Goal: Task Accomplishment & Management: Manage account settings

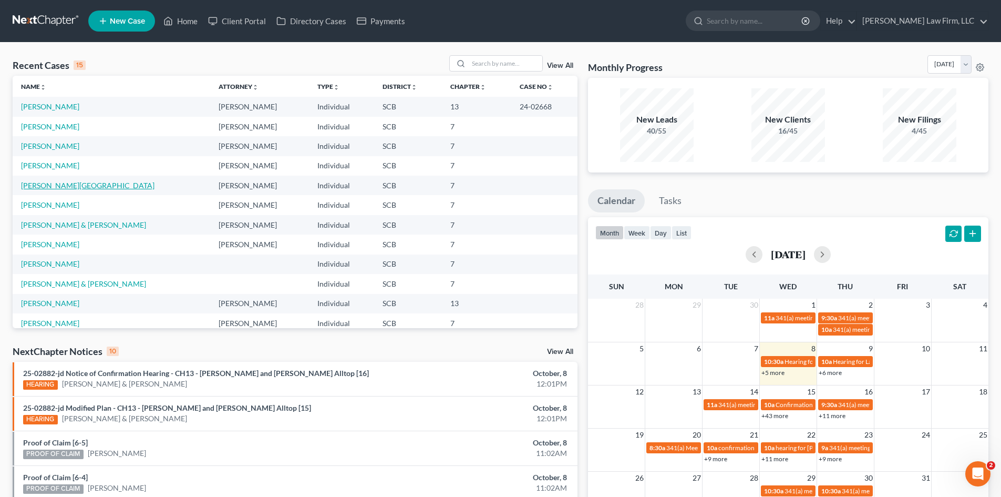
click at [38, 189] on link "[PERSON_NAME][GEOGRAPHIC_DATA]" at bounding box center [87, 185] width 133 height 9
select select "3"
select select "1"
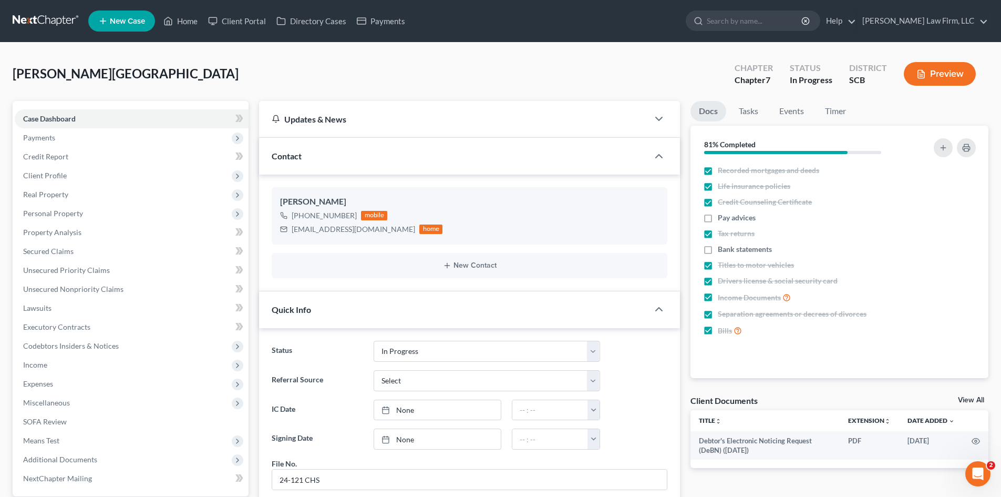
scroll to position [203, 0]
drag, startPoint x: 181, startPoint y: 23, endPoint x: 480, endPoint y: 67, distance: 302.8
click at [181, 23] on link "Home" at bounding box center [180, 21] width 45 height 19
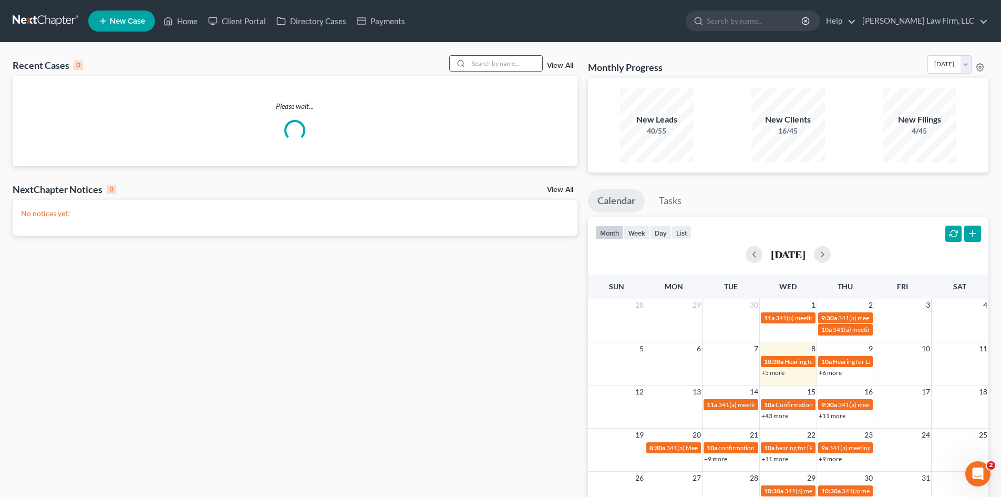
click at [498, 66] on input "search" at bounding box center [506, 63] width 74 height 15
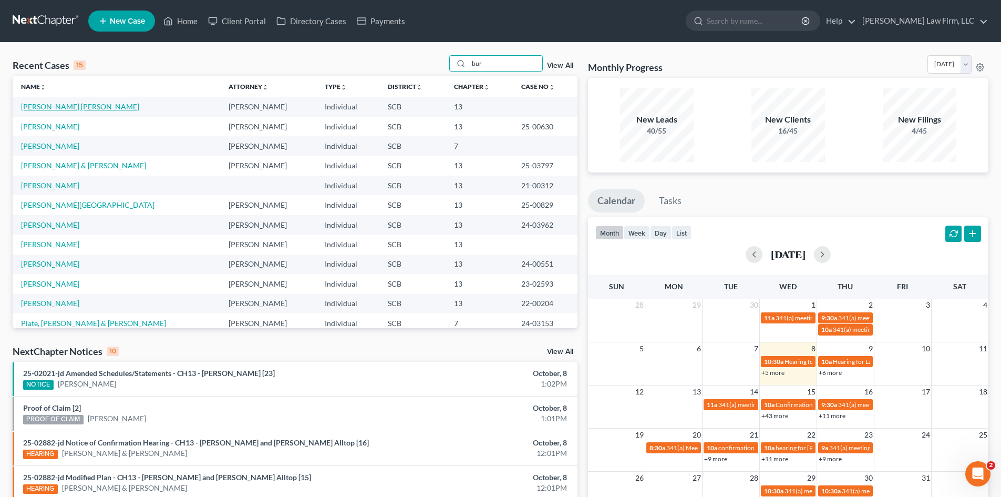
type input "bur"
click at [74, 108] on link "[PERSON_NAME] [PERSON_NAME]" at bounding box center [80, 106] width 118 height 9
select select "3"
select select "1"
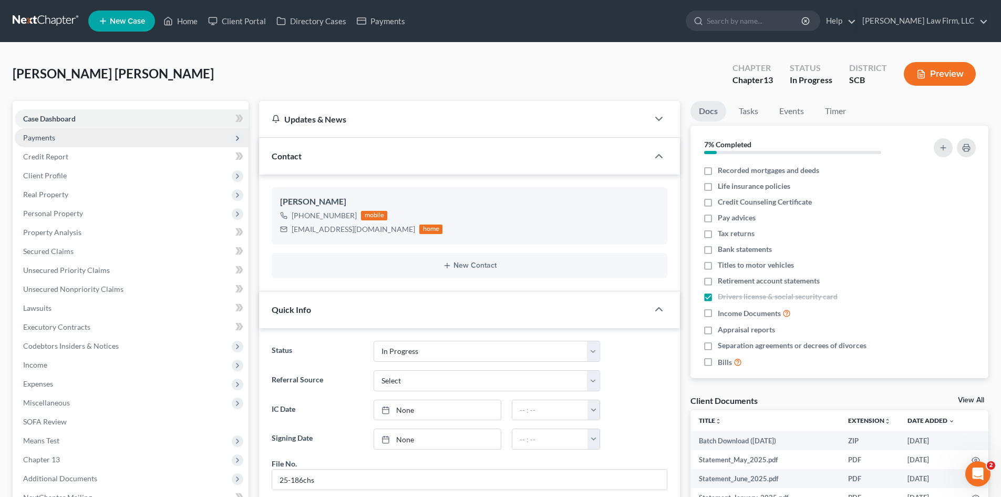
click at [55, 138] on span "Payments" at bounding box center [132, 137] width 234 height 19
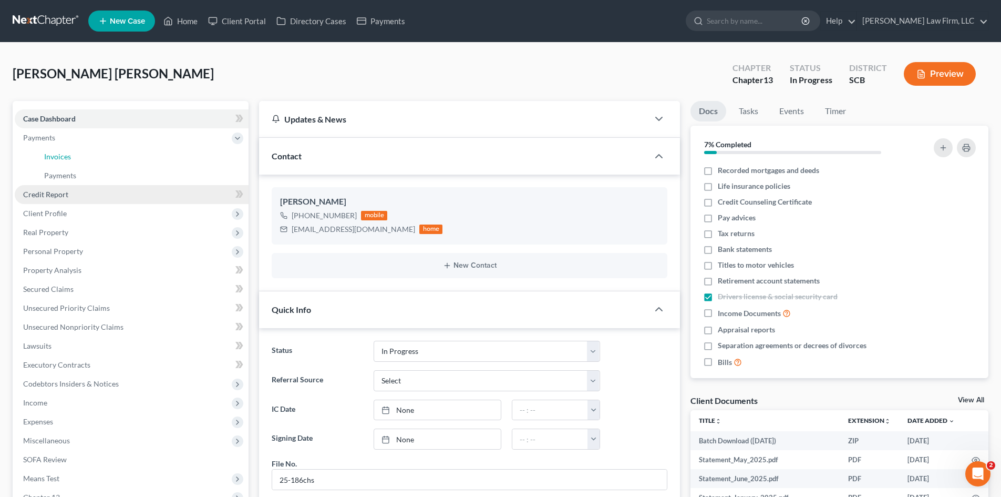
click at [64, 159] on span "Invoices" at bounding box center [57, 156] width 27 height 9
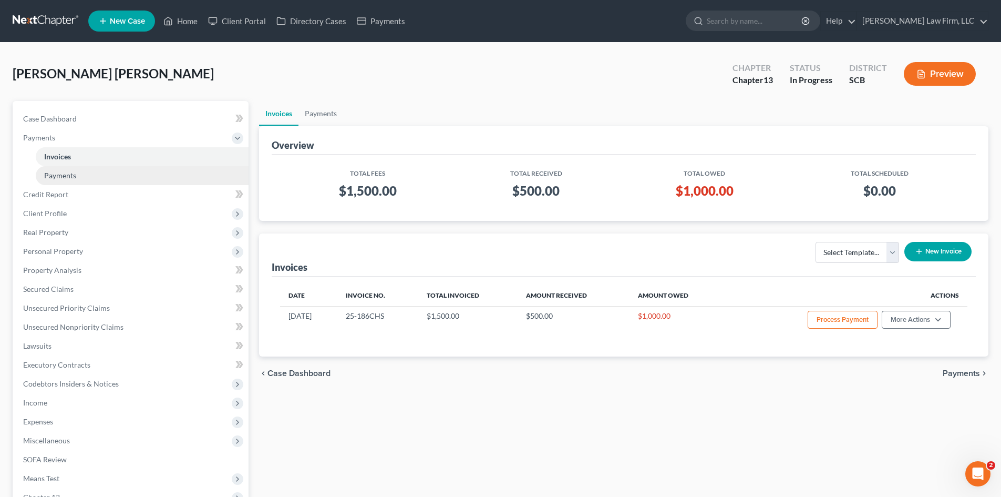
click at [70, 179] on span "Payments" at bounding box center [60, 175] width 32 height 9
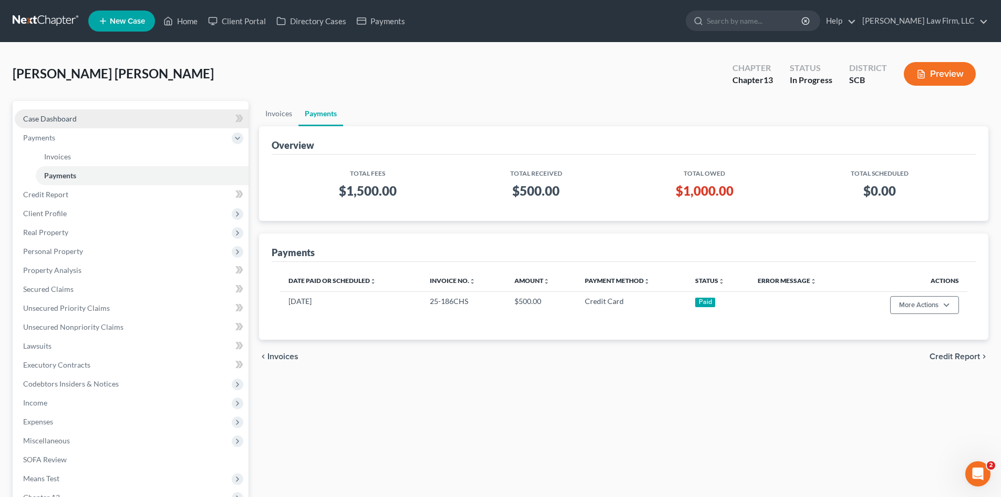
click at [49, 123] on link "Case Dashboard" at bounding box center [132, 118] width 234 height 19
select select "1"
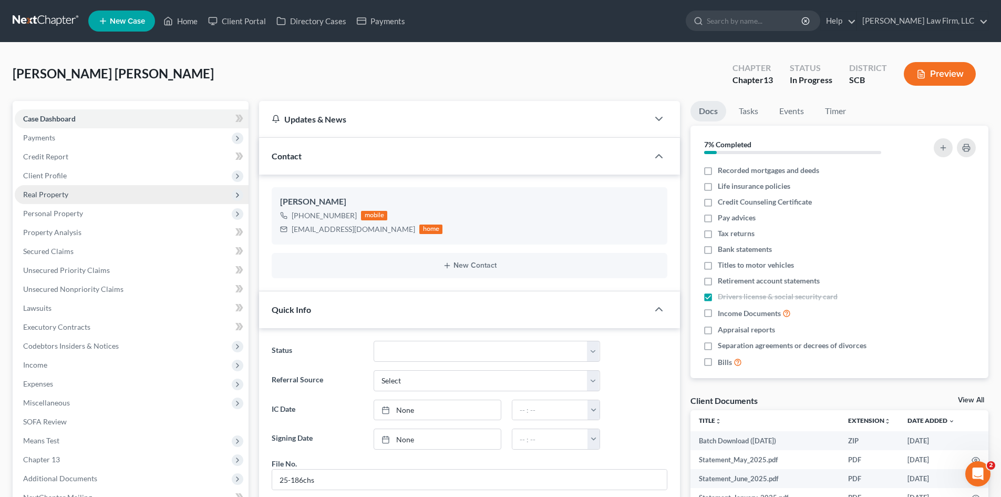
drag, startPoint x: 48, startPoint y: 171, endPoint x: 65, endPoint y: 185, distance: 21.7
click at [48, 171] on span "Client Profile" at bounding box center [45, 175] width 44 height 9
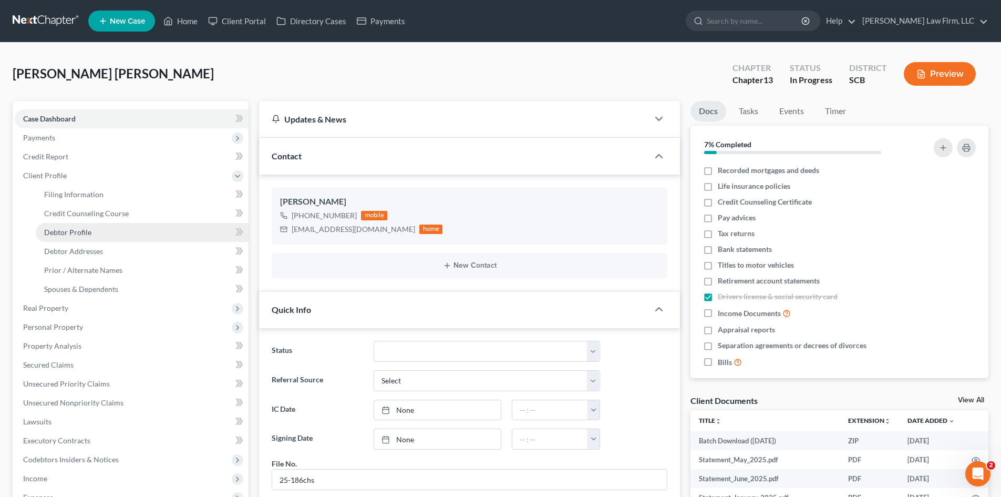
click at [75, 228] on span "Debtor Profile" at bounding box center [67, 232] width 47 height 9
select select "0"
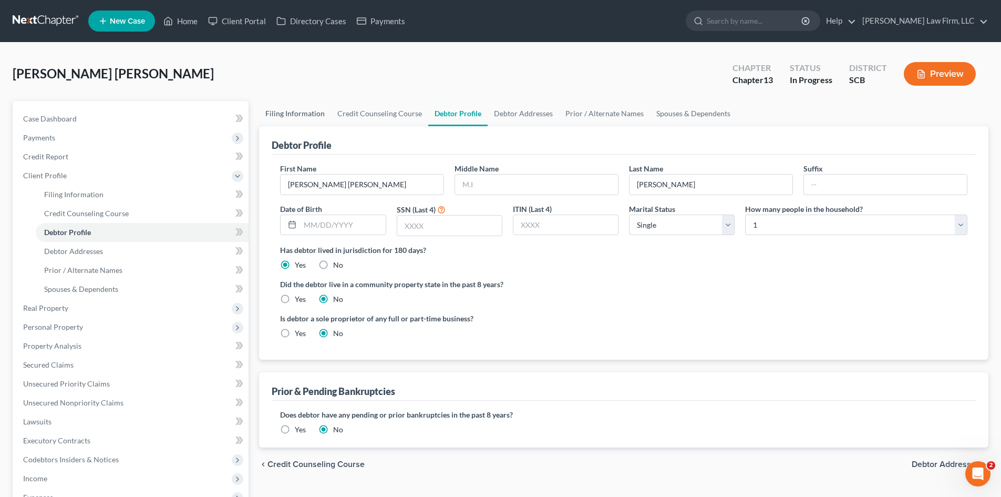
click at [313, 118] on link "Filing Information" at bounding box center [295, 113] width 72 height 25
select select "1"
select select "0"
select select "3"
select select "72"
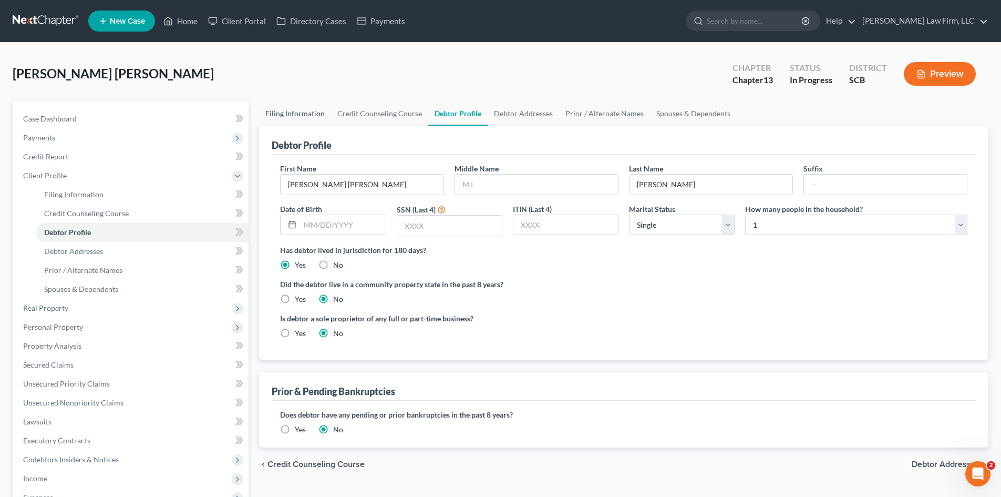
select select "0"
select select "42"
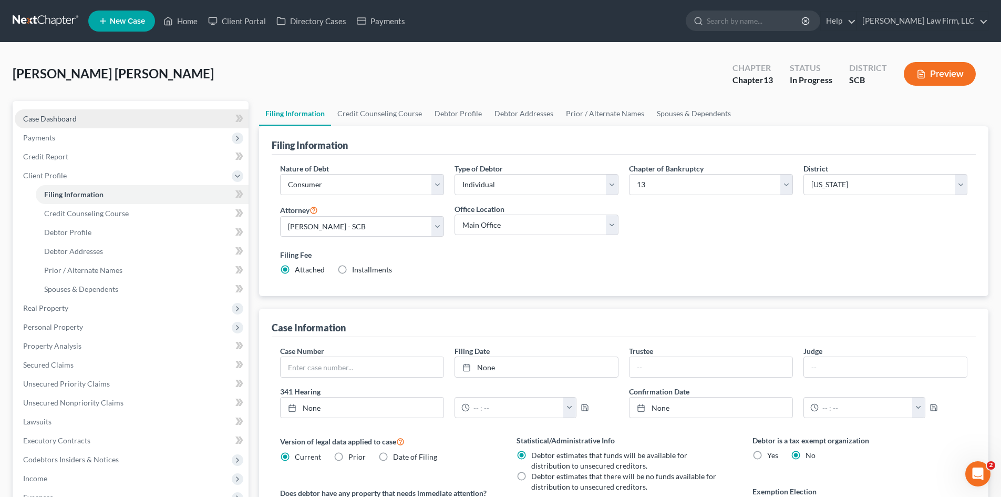
click at [64, 120] on span "Case Dashboard" at bounding box center [50, 118] width 54 height 9
select select "1"
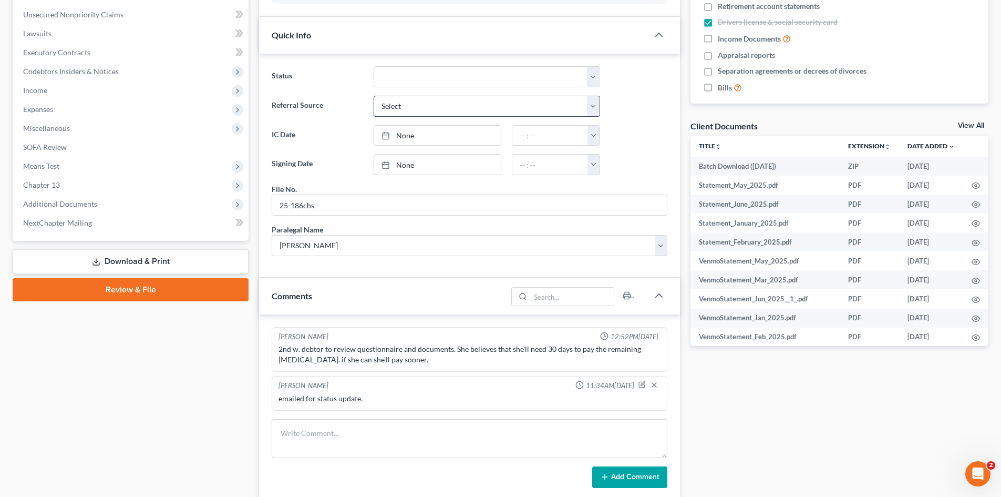
scroll to position [368, 0]
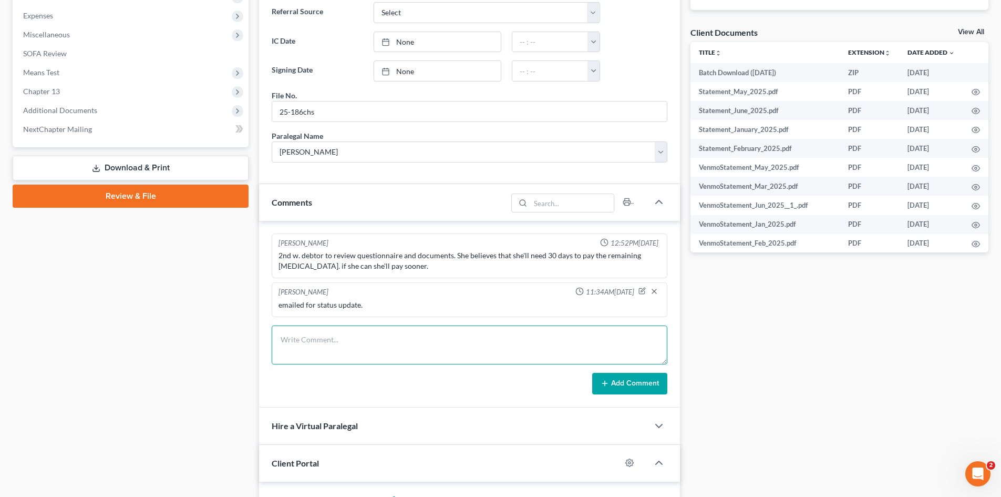
drag, startPoint x: 280, startPoint y: 342, endPoint x: 286, endPoint y: 340, distance: 6.6
click at [280, 342] on textarea at bounding box center [470, 344] width 396 height 39
type textarea "WD debtor no longer wishes to move forward."
click at [620, 387] on button "Add Comment" at bounding box center [629, 384] width 75 height 22
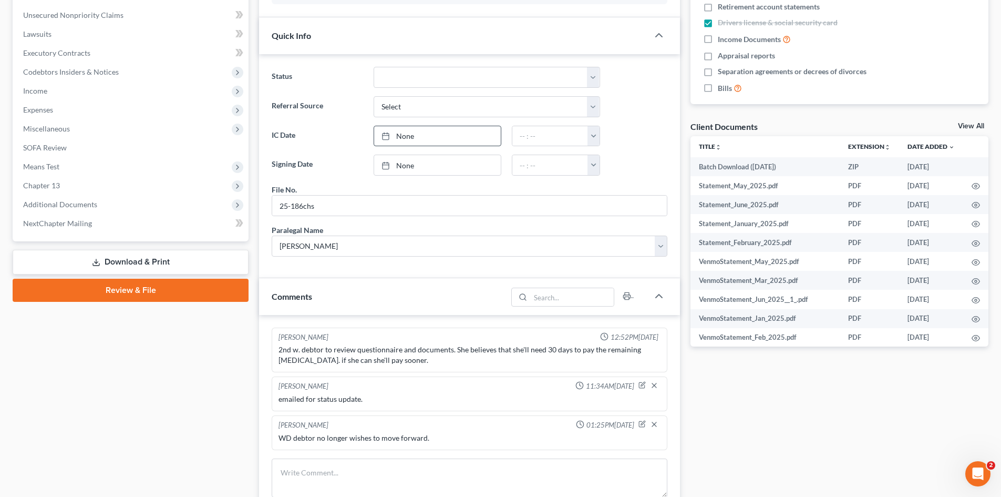
scroll to position [210, 0]
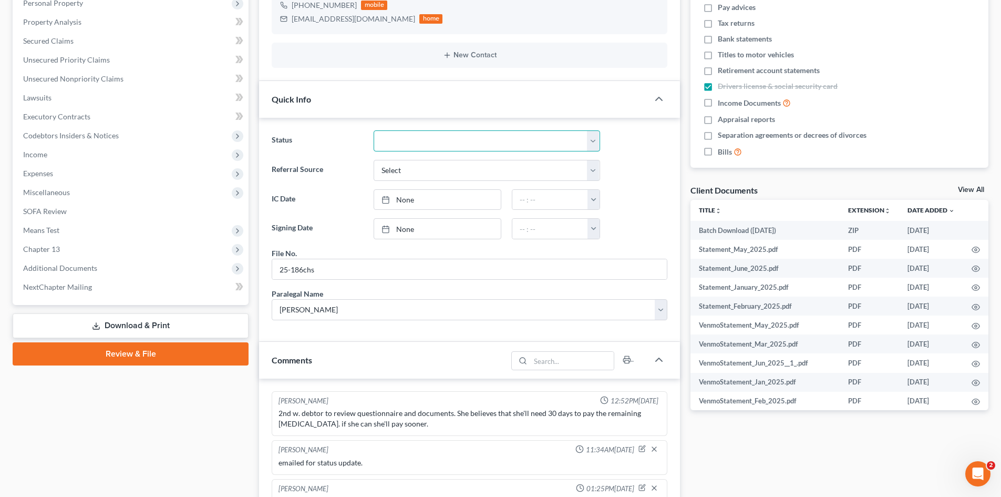
click at [410, 147] on select "Discharged Dismissed Filed In Progress Lead Lost Lead Ready to File To Review W…" at bounding box center [487, 140] width 227 height 21
select select "8"
click at [374, 130] on select "Discharged Dismissed Filed In Progress Lead Lost Lead Ready to File To Review W…" at bounding box center [487, 140] width 227 height 21
drag, startPoint x: 418, startPoint y: 147, endPoint x: 265, endPoint y: 184, distance: 157.4
click at [418, 147] on select "Discharged Dismissed Filed In Progress Lead Lost Lead Ready to File To Review W…" at bounding box center [487, 140] width 227 height 21
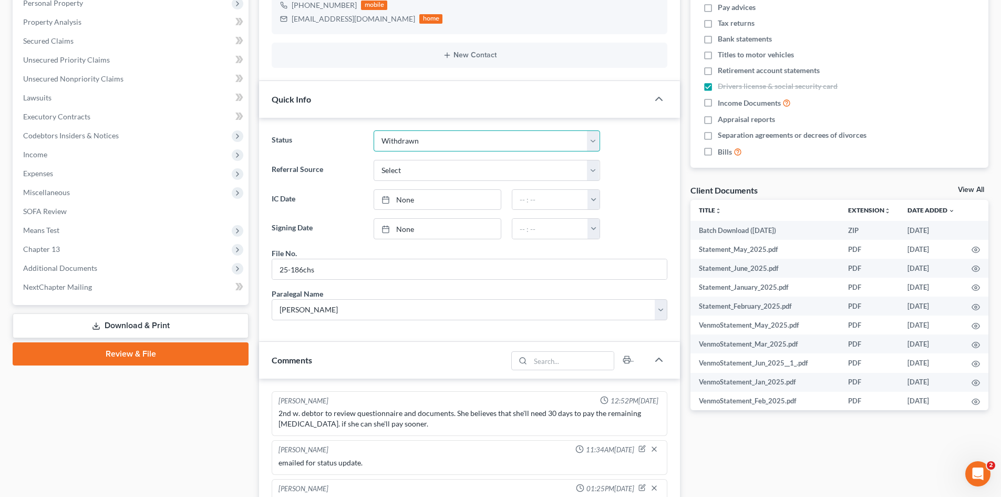
click at [374, 130] on select "Discharged Dismissed Filed In Progress Lead Lost Lead Ready to File To Review W…" at bounding box center [487, 140] width 227 height 21
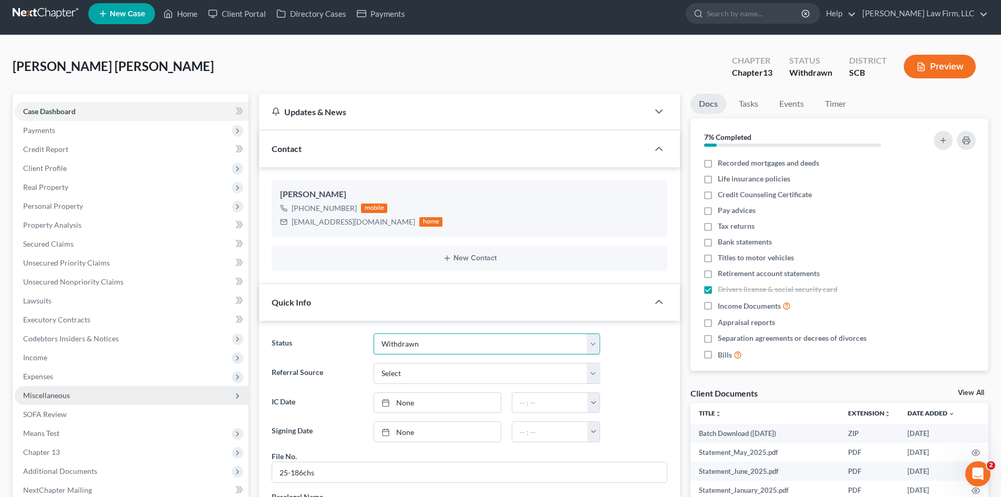
scroll to position [0, 0]
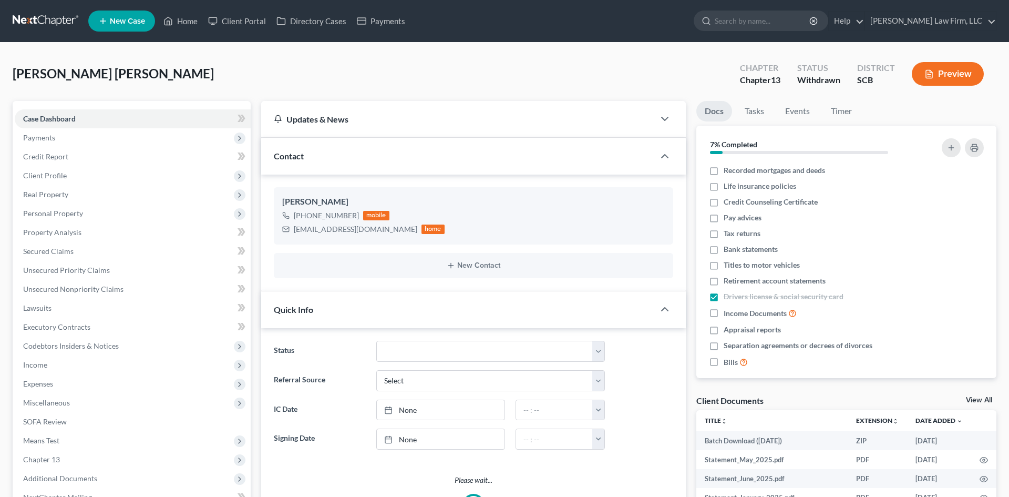
select select "1"
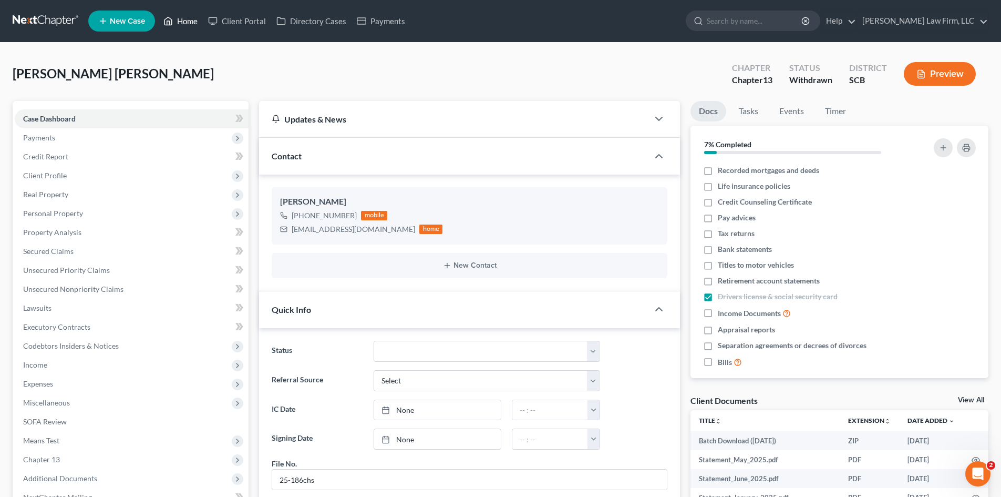
click at [183, 16] on link "Home" at bounding box center [180, 21] width 45 height 19
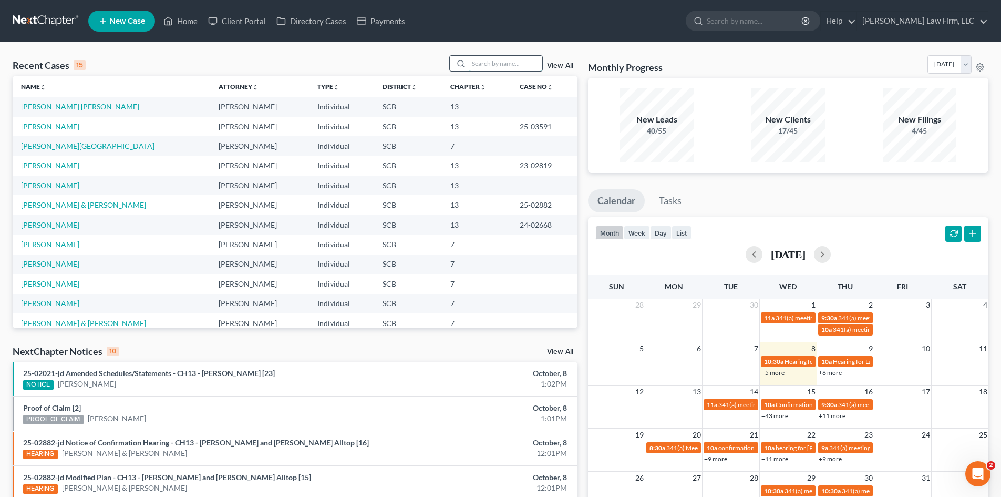
click at [476, 64] on input "search" at bounding box center [506, 63] width 74 height 15
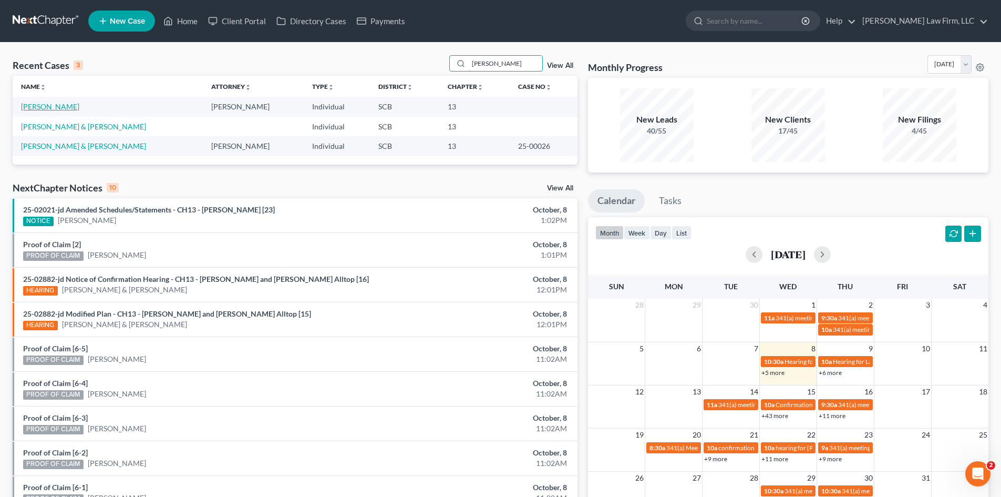
type input "[PERSON_NAME]"
click at [54, 108] on link "[PERSON_NAME]" at bounding box center [50, 106] width 58 height 9
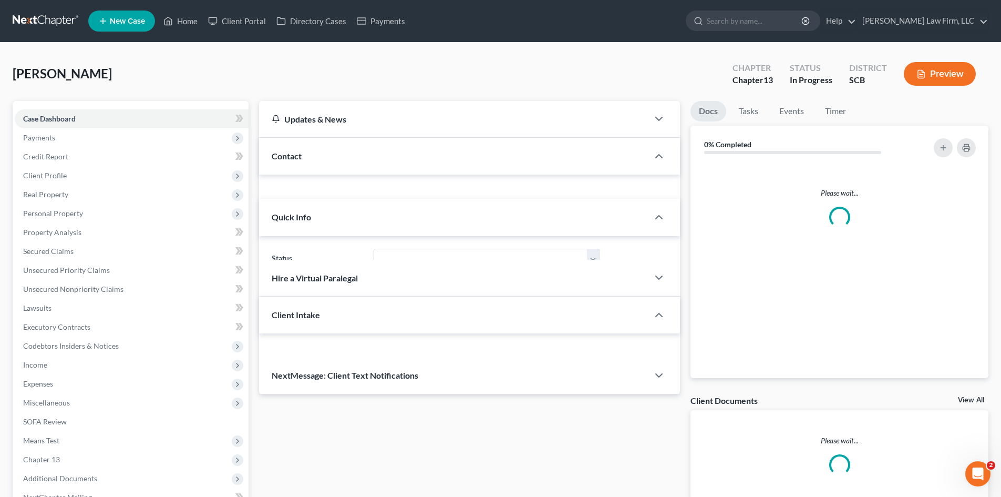
select select "1"
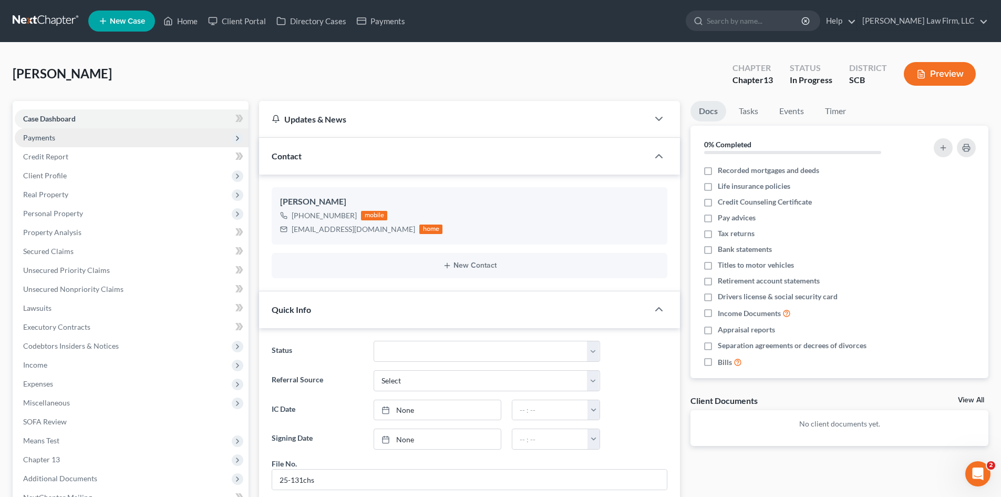
scroll to position [137, 0]
click at [52, 140] on span "Payments" at bounding box center [39, 137] width 32 height 9
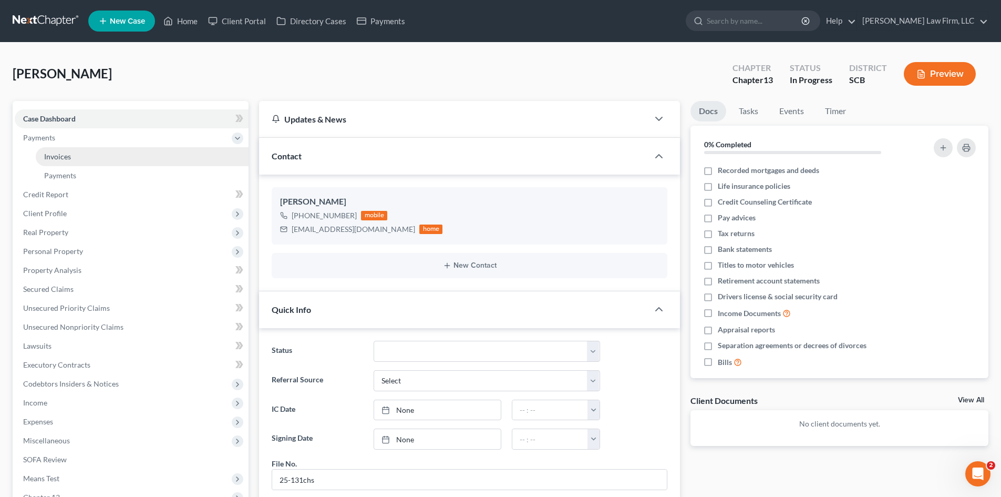
click at [45, 158] on span "Invoices" at bounding box center [57, 156] width 27 height 9
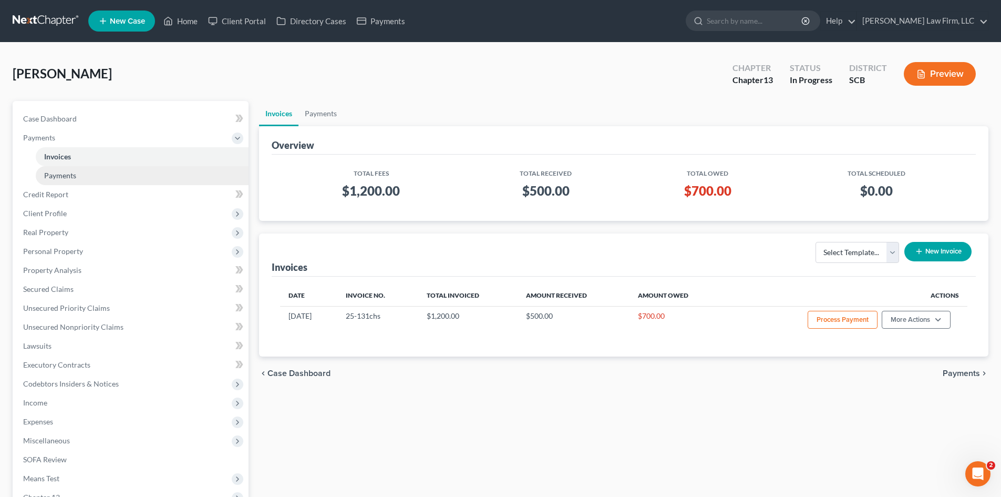
click at [58, 177] on span "Payments" at bounding box center [60, 175] width 32 height 9
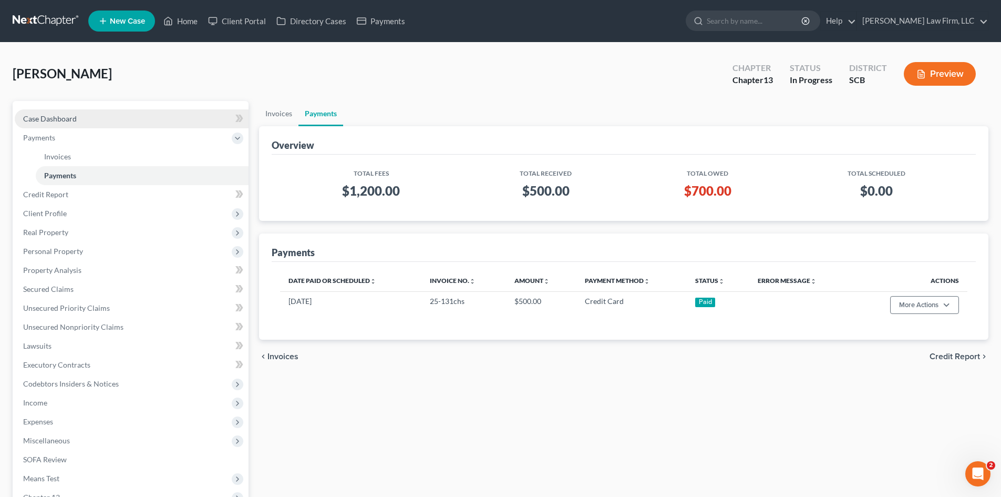
click at [52, 121] on span "Case Dashboard" at bounding box center [50, 118] width 54 height 9
select select "1"
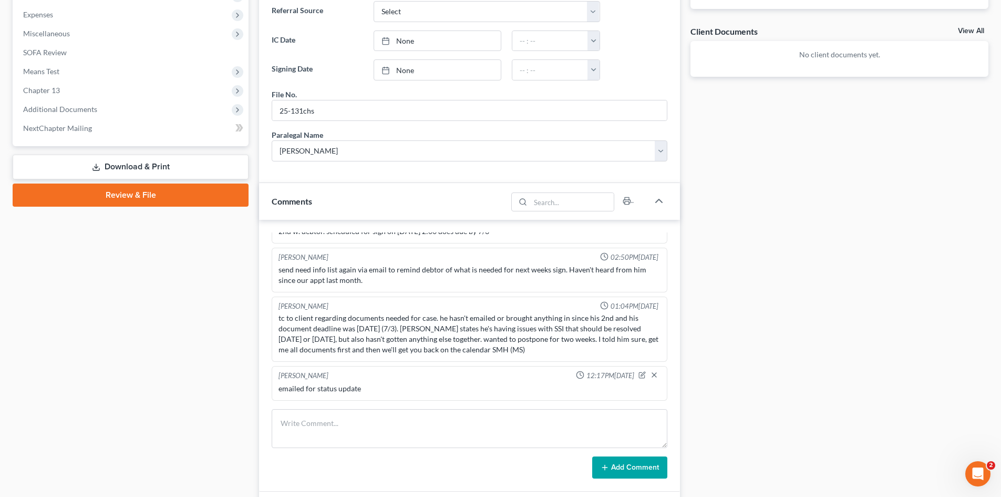
scroll to position [578, 0]
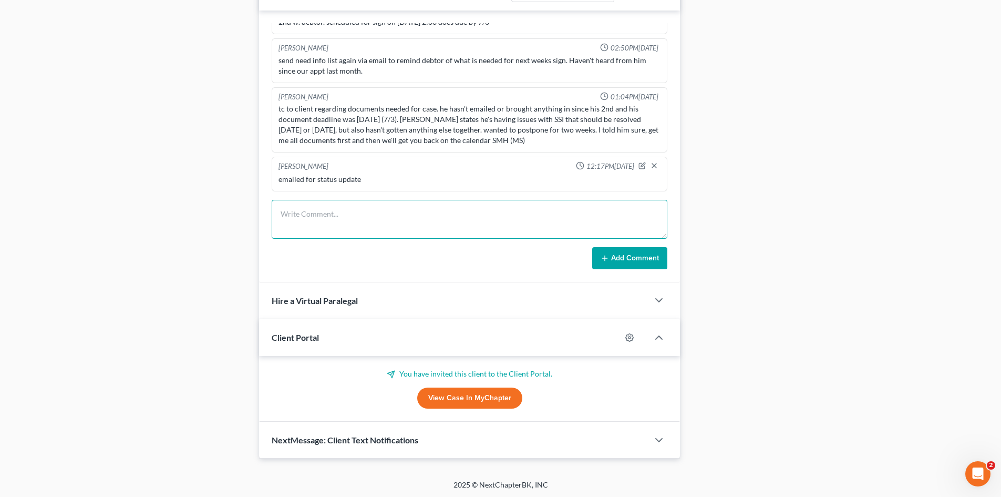
click at [403, 219] on textarea at bounding box center [470, 219] width 396 height 39
click at [612, 216] on textarea "needs an appt w/[PERSON_NAME] for quick rundown of client questionnaire to make…" at bounding box center [470, 219] width 396 height 39
type textarea "needs an appt w/[PERSON_NAME] for quick rundown of client questionnaire to make…"
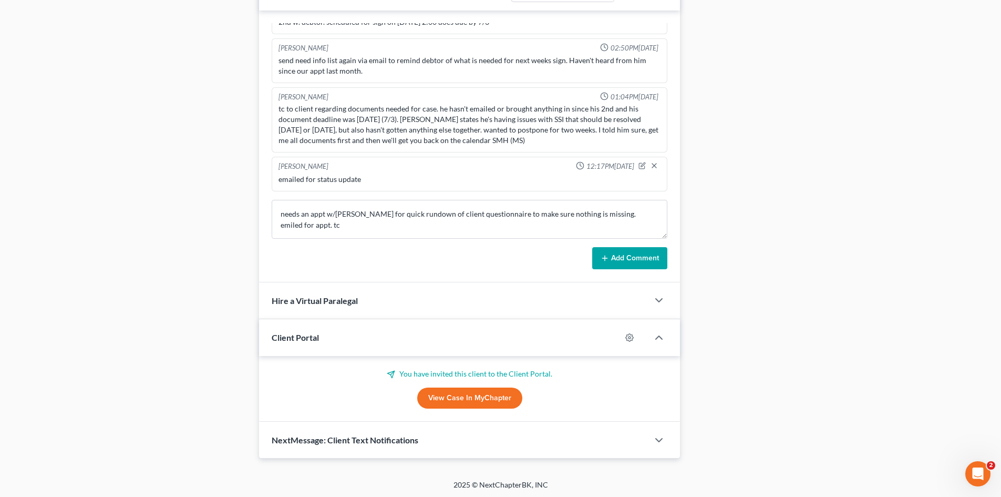
click at [605, 255] on icon at bounding box center [605, 258] width 8 height 8
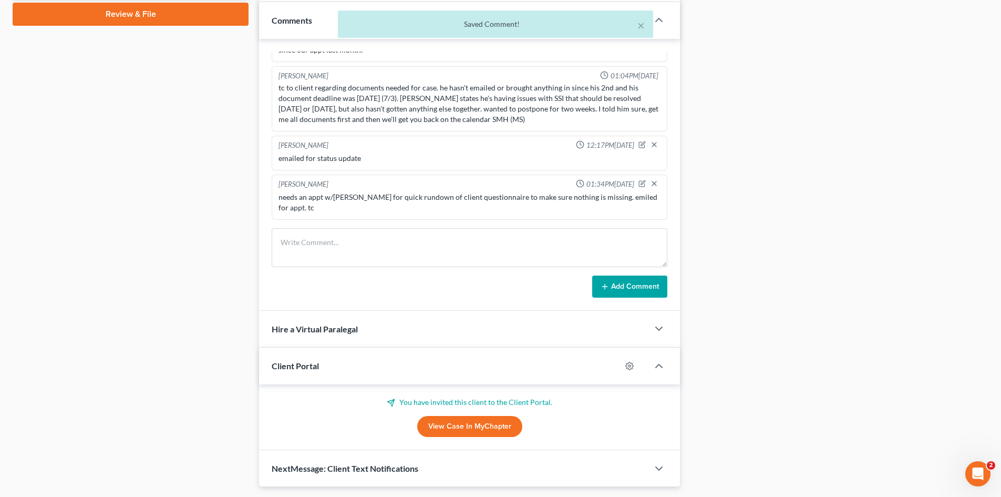
scroll to position [526, 0]
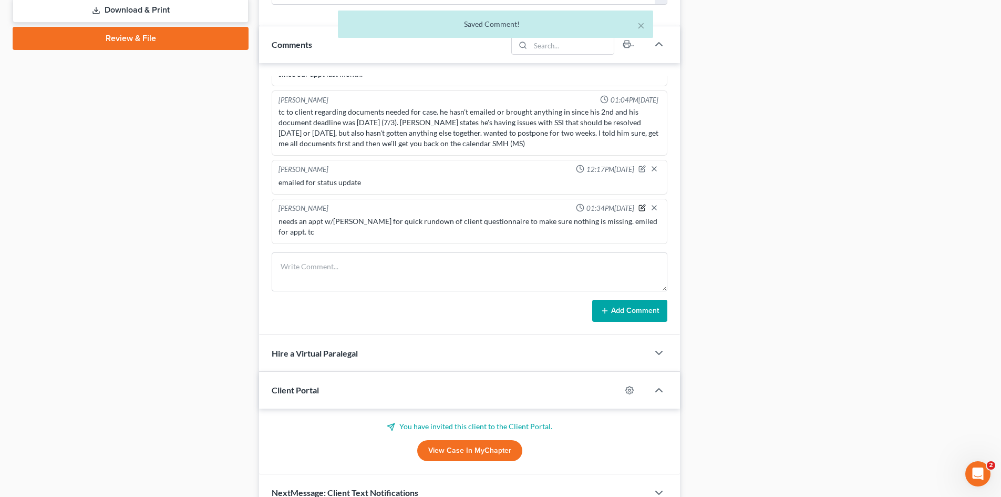
click at [639, 209] on icon "button" at bounding box center [642, 207] width 7 height 7
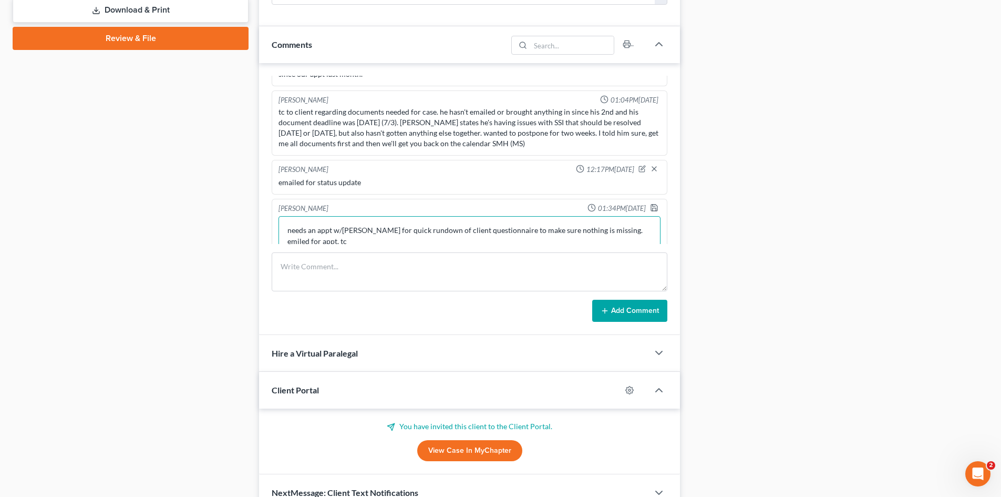
click at [285, 232] on textarea "needs an appt w/[PERSON_NAME] for quick rundown of client questionnaire to make…" at bounding box center [470, 235] width 382 height 39
click at [639, 306] on button "Add Comment" at bounding box center [629, 311] width 75 height 22
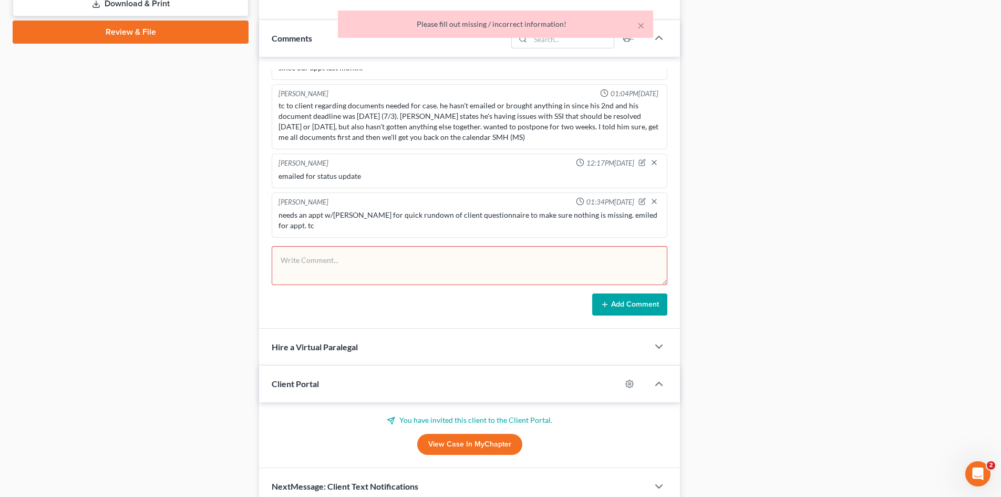
scroll to position [580, 0]
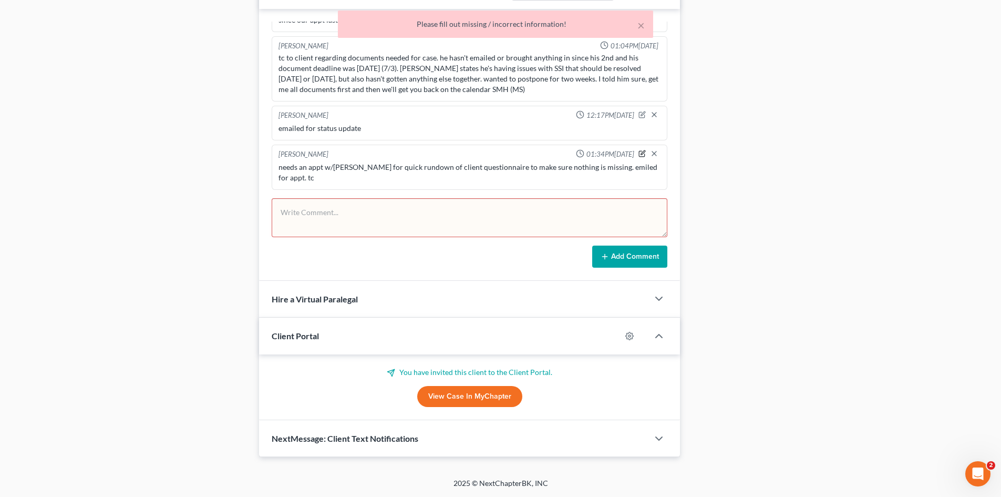
click at [639, 155] on icon "button" at bounding box center [642, 153] width 7 height 7
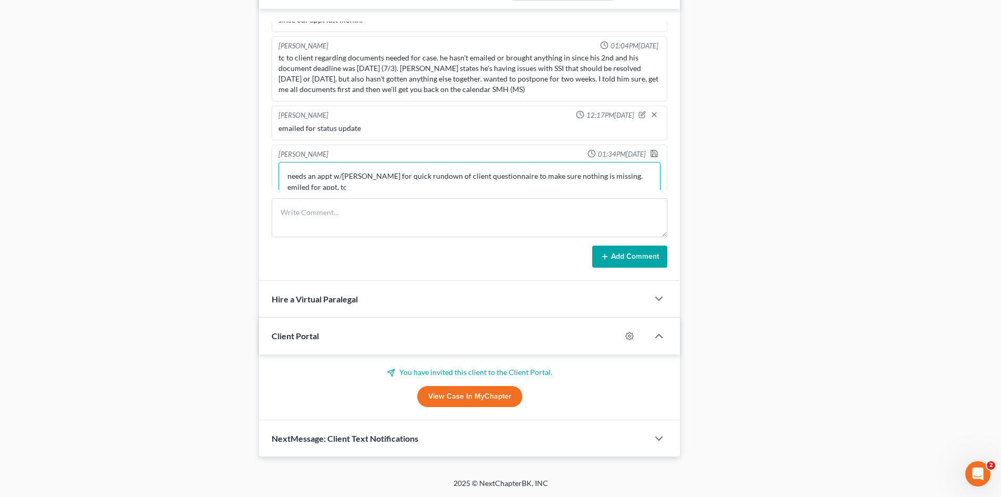
click at [286, 176] on textarea "needs an appt w/[PERSON_NAME] for quick rundown of client questionnaire to make…" at bounding box center [470, 181] width 382 height 39
type textarea "Still Interested: needs an appt w/[PERSON_NAME] for quick rundown of client que…"
click at [650, 153] on icon "button" at bounding box center [654, 153] width 8 height 8
click at [341, 231] on textarea at bounding box center [470, 217] width 396 height 39
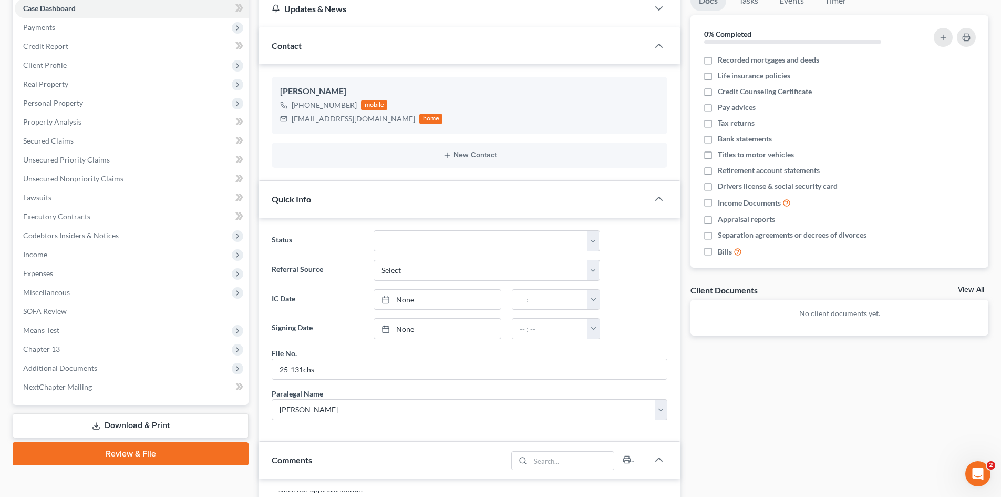
scroll to position [0, 0]
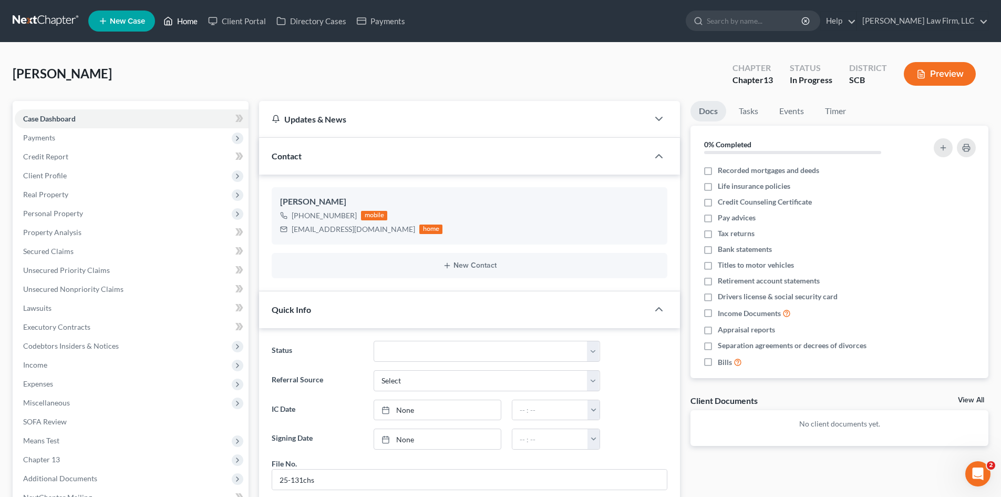
click at [188, 24] on link "Home" at bounding box center [180, 21] width 45 height 19
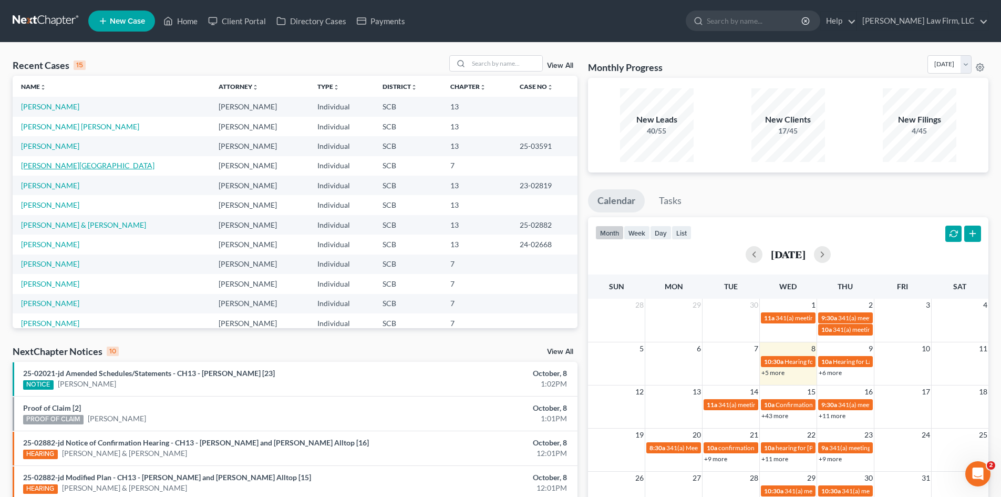
click at [44, 163] on link "[PERSON_NAME][GEOGRAPHIC_DATA]" at bounding box center [87, 165] width 133 height 9
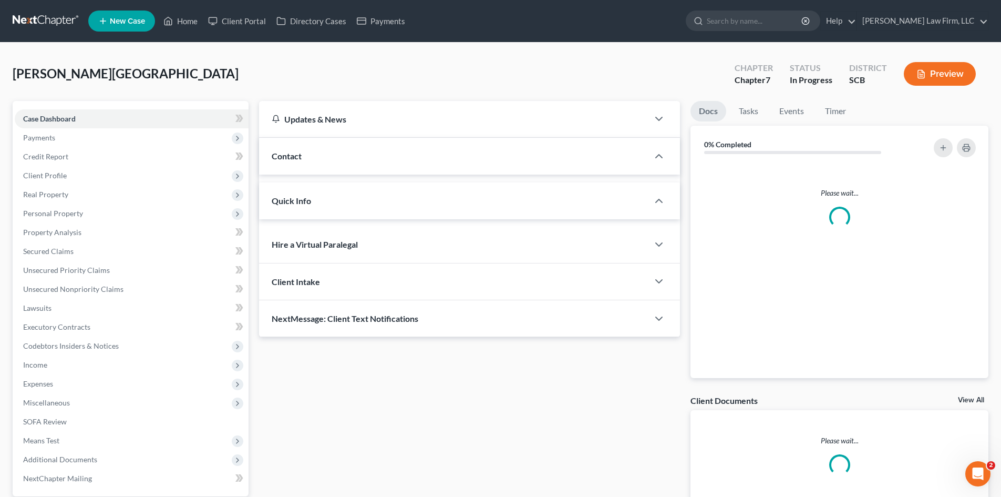
select select "1"
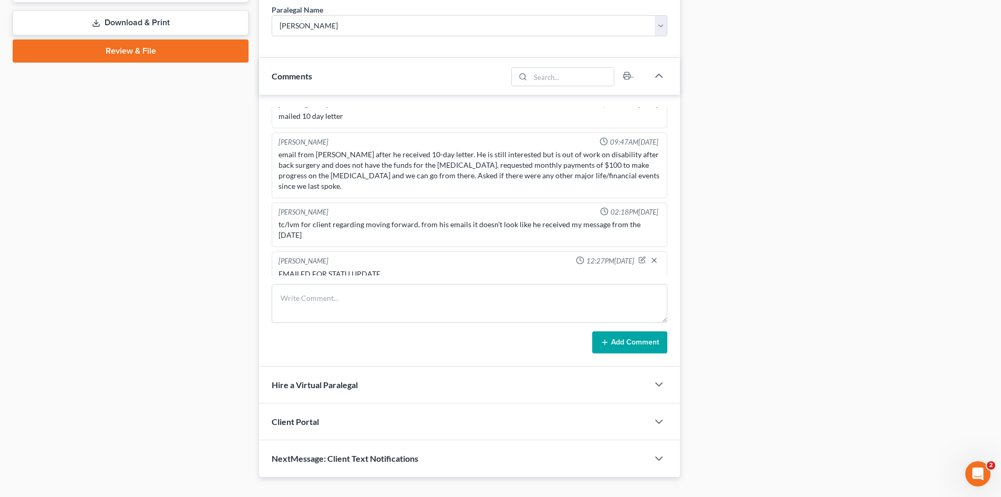
scroll to position [514, 0]
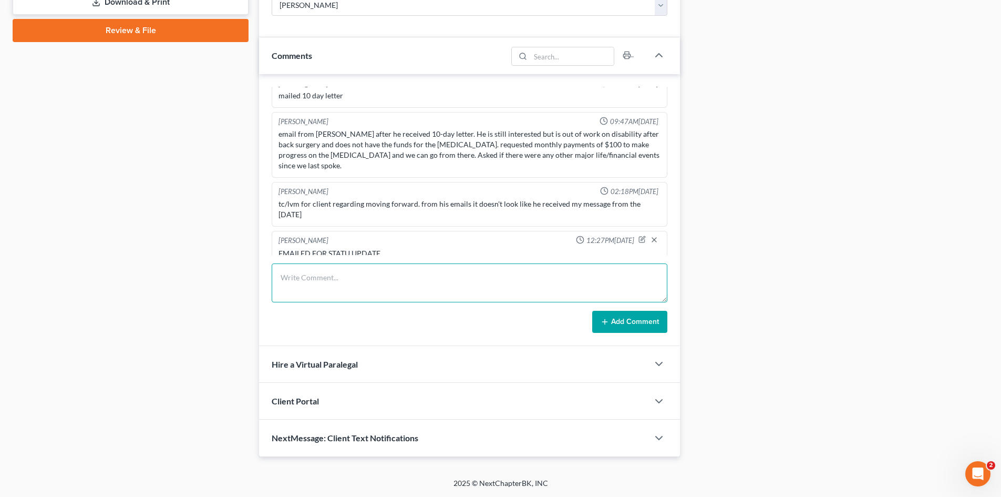
click at [337, 276] on textarea at bounding box center [470, 282] width 396 height 39
type textarea "email from client money is tight right now. still wants to proceed. will need a…"
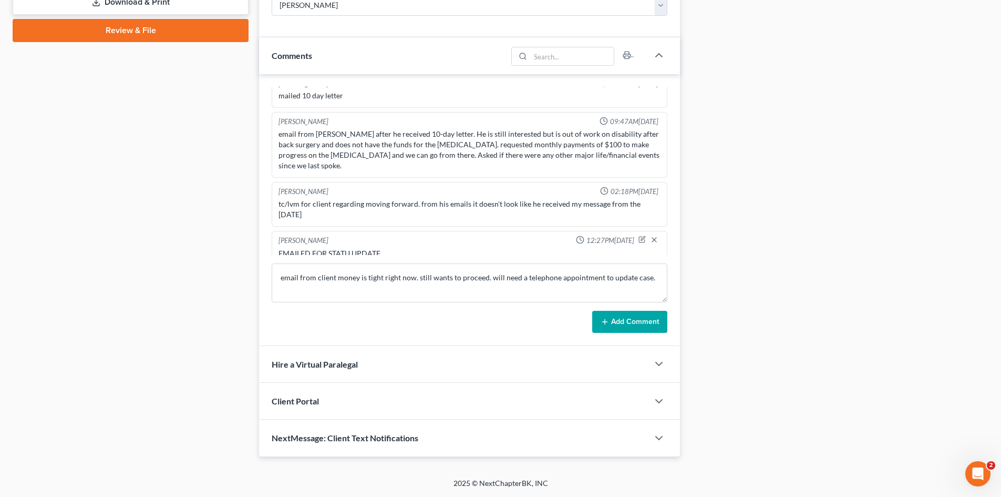
click at [653, 332] on button "Add Comment" at bounding box center [629, 322] width 75 height 22
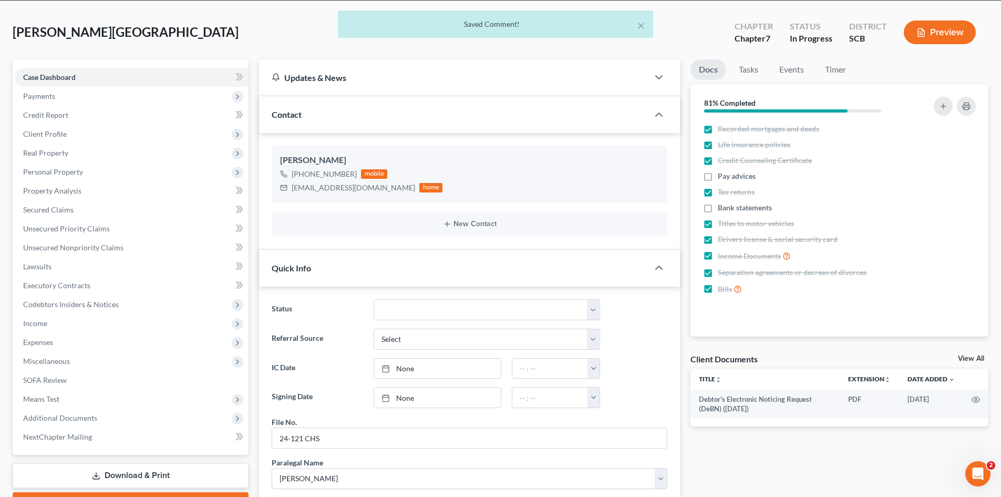
scroll to position [0, 0]
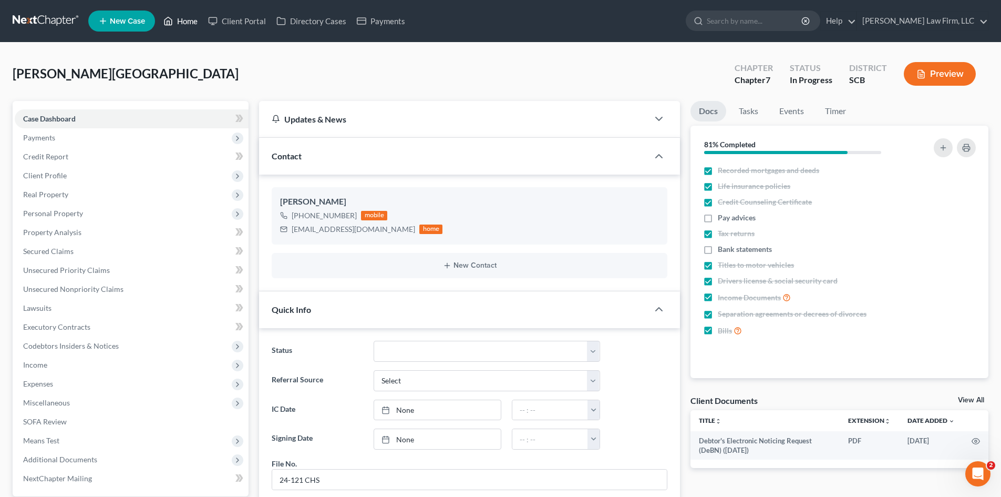
click at [197, 24] on link "Home" at bounding box center [180, 21] width 45 height 19
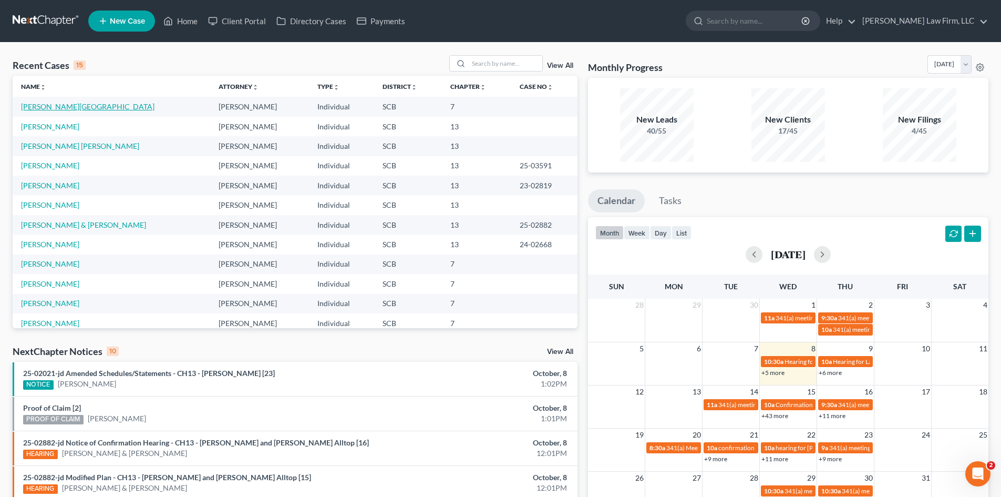
click at [46, 110] on link "[PERSON_NAME][GEOGRAPHIC_DATA]" at bounding box center [87, 106] width 133 height 9
select select "1"
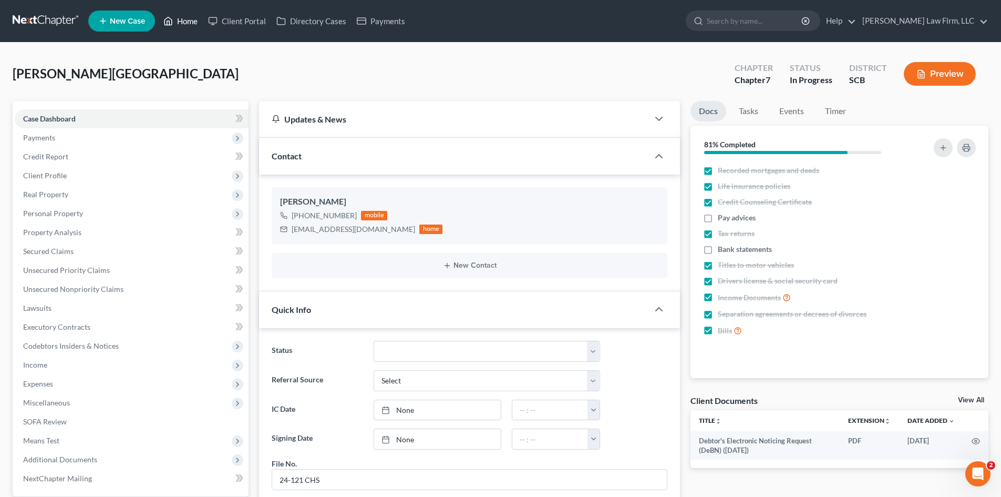
click at [184, 27] on link "Home" at bounding box center [180, 21] width 45 height 19
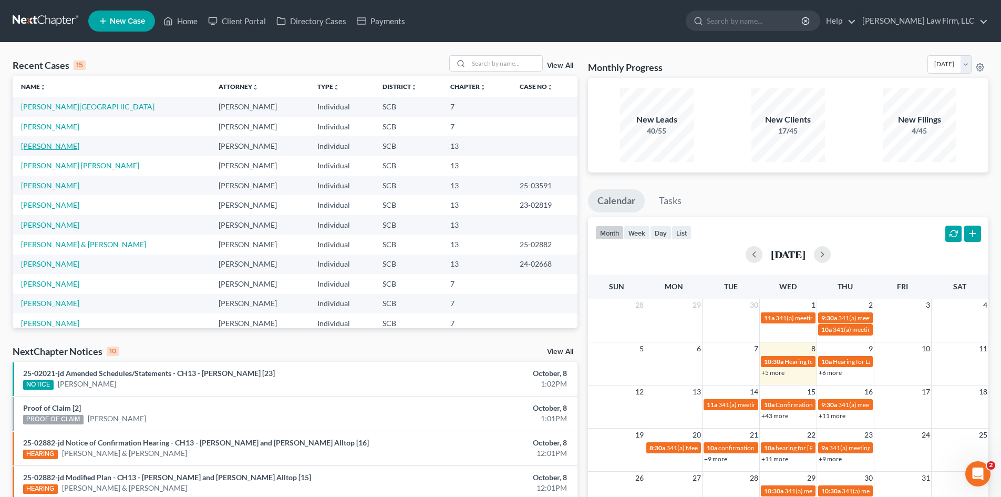
click at [38, 143] on link "[PERSON_NAME]" at bounding box center [50, 145] width 58 height 9
select select "1"
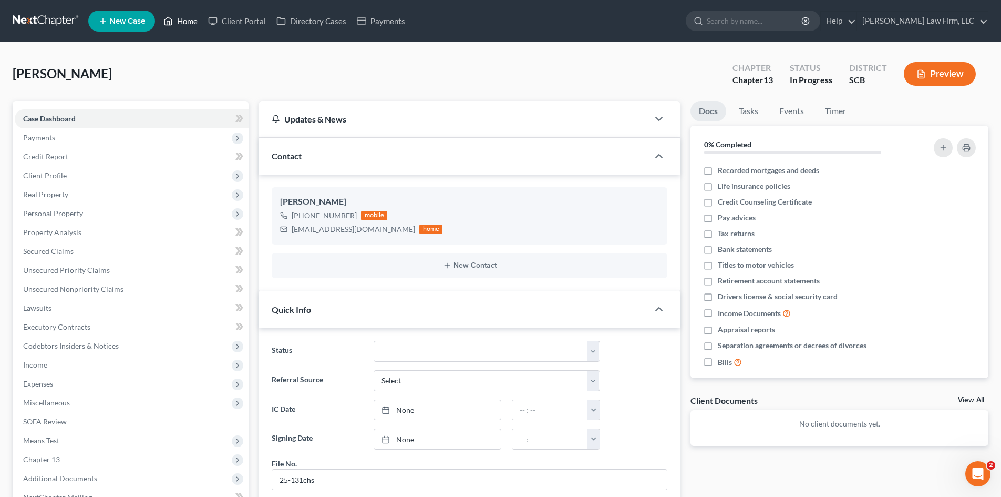
click at [180, 23] on link "Home" at bounding box center [180, 21] width 45 height 19
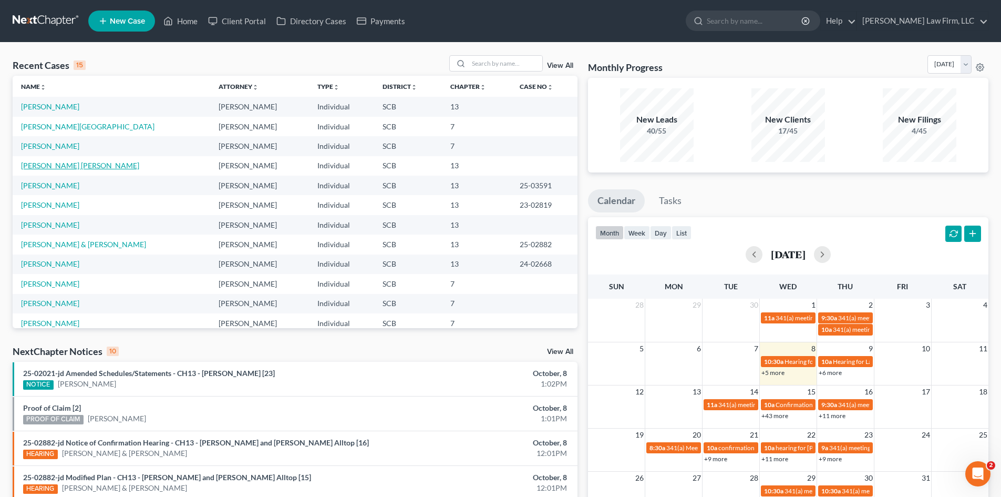
click at [35, 166] on link "[PERSON_NAME] [PERSON_NAME]" at bounding box center [80, 165] width 118 height 9
select select "8"
select select "1"
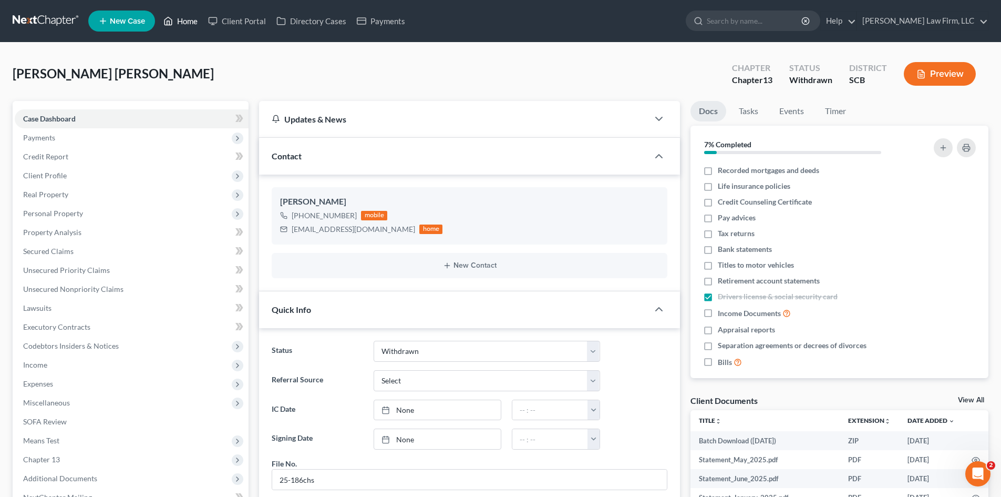
click at [182, 20] on link "Home" at bounding box center [180, 21] width 45 height 19
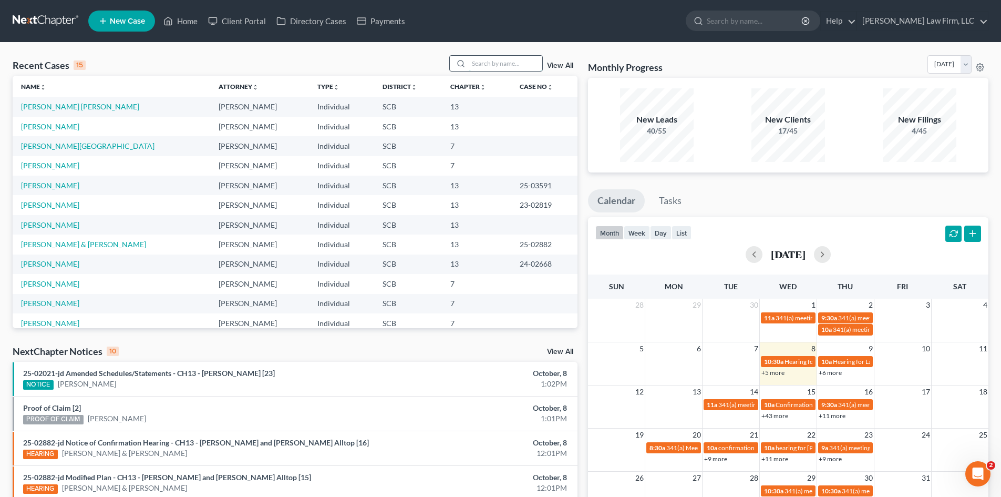
click at [497, 64] on input "search" at bounding box center [506, 63] width 74 height 15
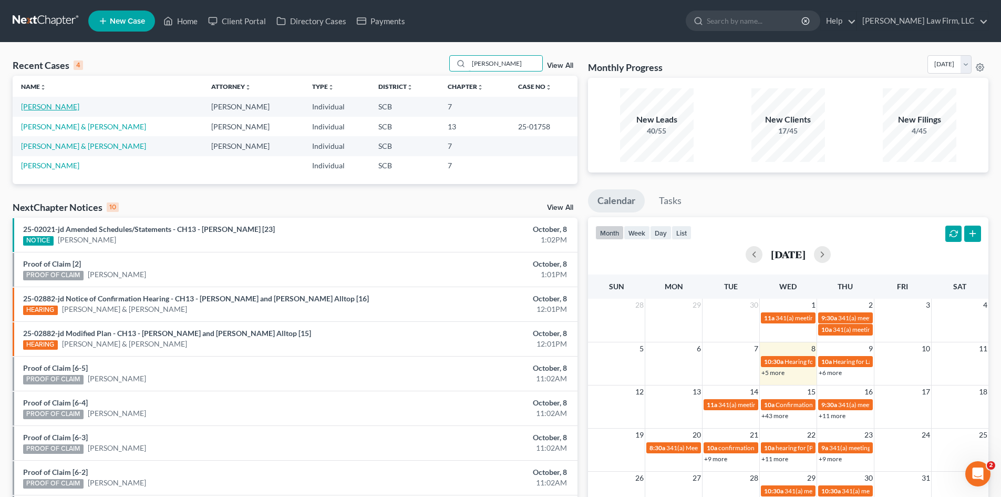
type input "[PERSON_NAME]"
click at [47, 109] on link "[PERSON_NAME]" at bounding box center [50, 106] width 58 height 9
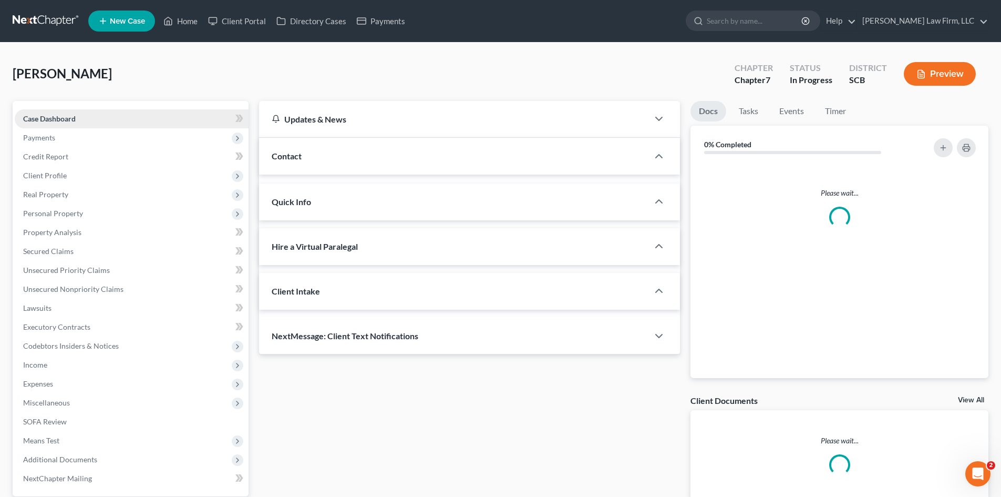
select select "1"
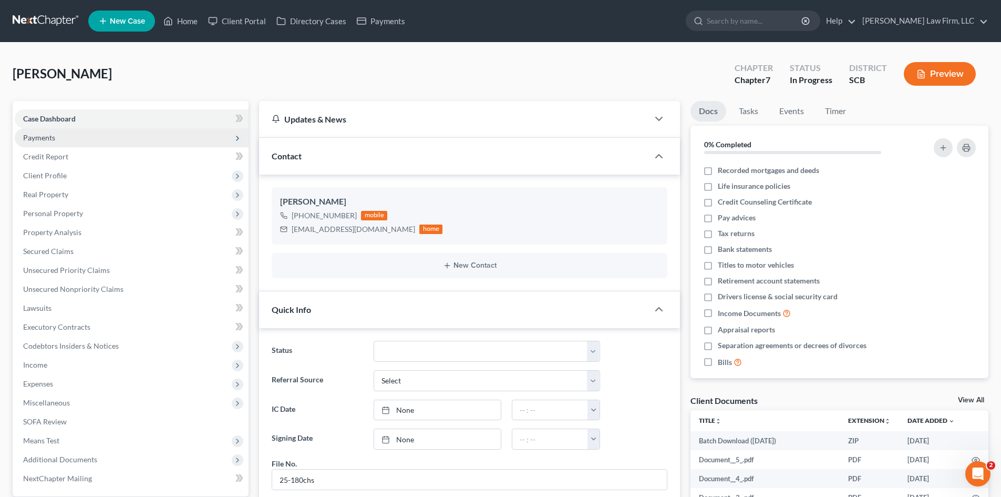
click at [39, 140] on span "Payments" at bounding box center [39, 137] width 32 height 9
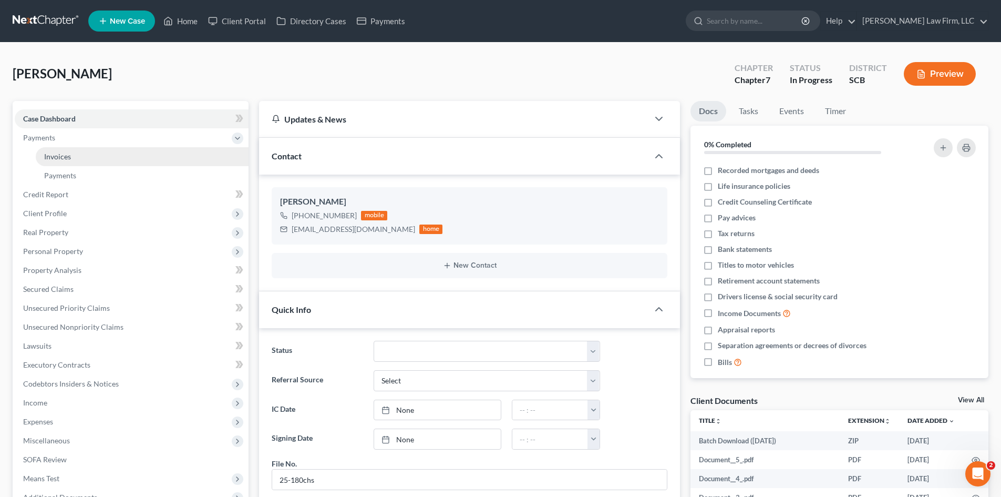
click at [45, 159] on span "Invoices" at bounding box center [57, 156] width 27 height 9
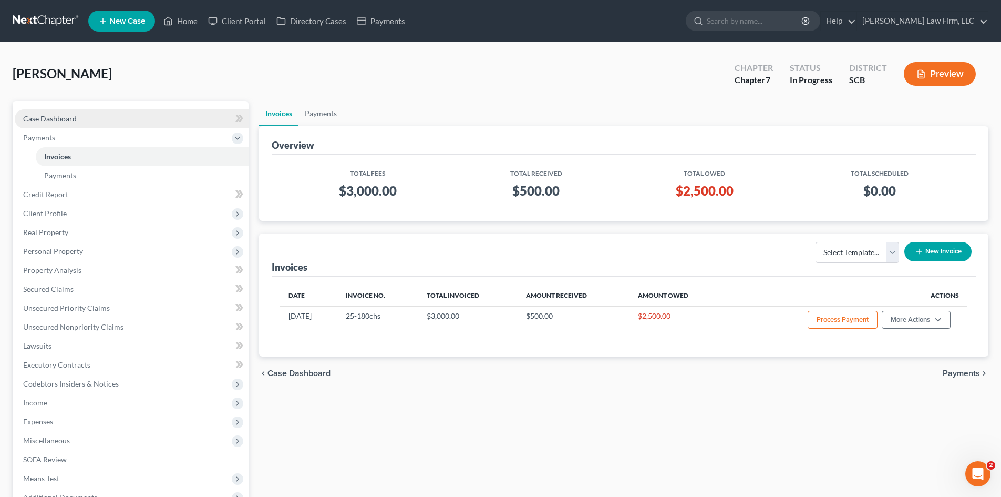
click at [54, 121] on span "Case Dashboard" at bounding box center [50, 118] width 54 height 9
select select "1"
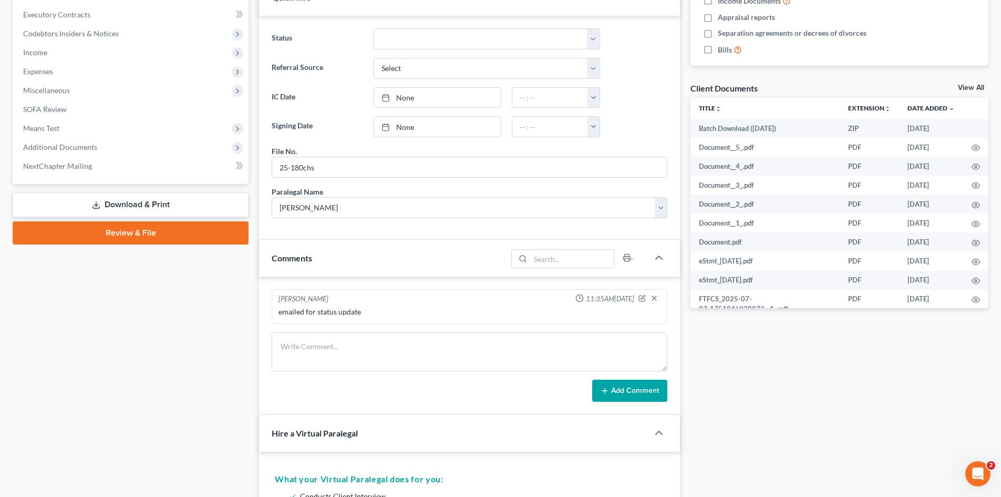
scroll to position [368, 0]
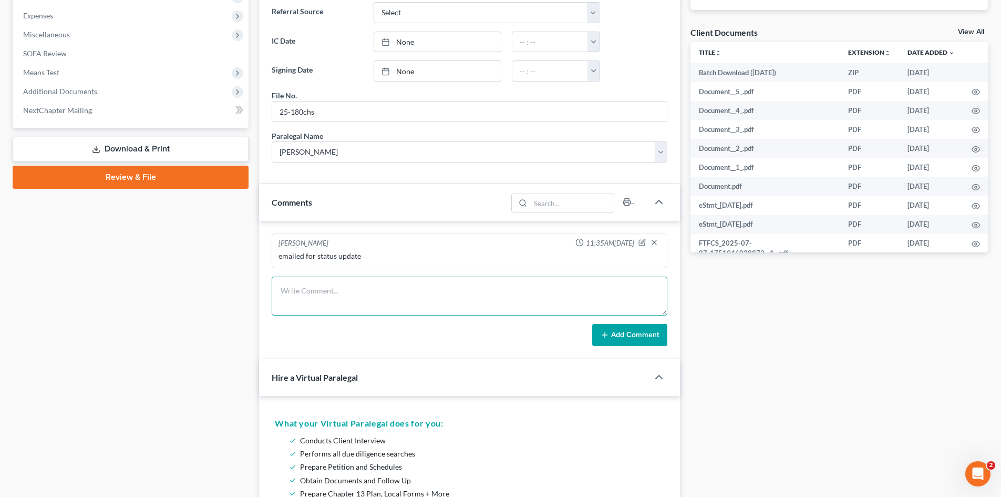
click at [397, 306] on textarea at bounding box center [470, 295] width 396 height 39
paste textarea "Hi [PERSON_NAME], Yes definitely still want to move forward. I had emailed a co…"
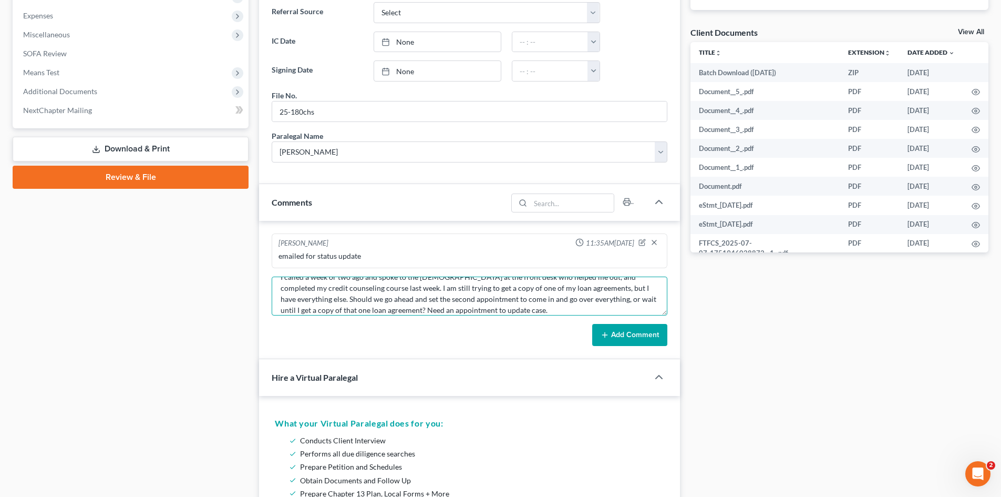
type textarea "Hi [PERSON_NAME], Yes definitely still want to move forward. I had emailed a co…"
click at [652, 335] on button "Add Comment" at bounding box center [629, 335] width 75 height 22
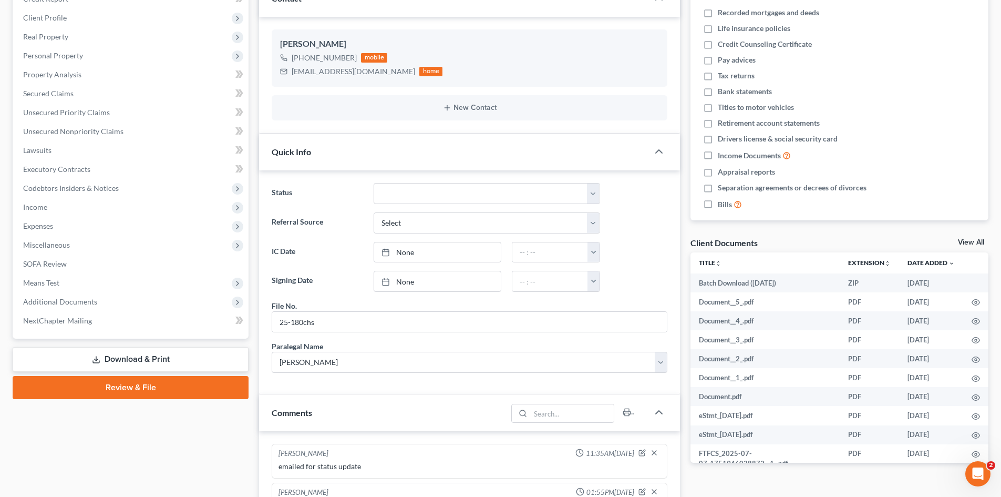
scroll to position [0, 0]
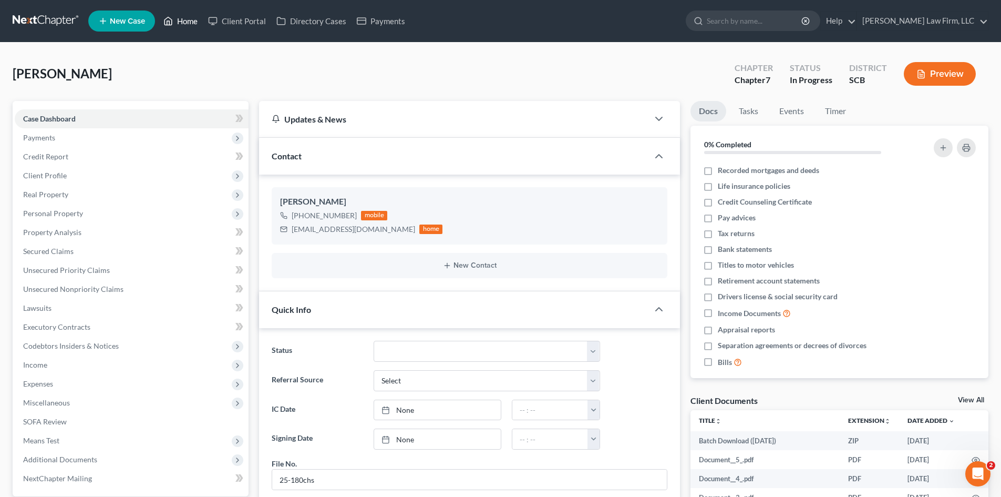
click at [186, 25] on link "Home" at bounding box center [180, 21] width 45 height 19
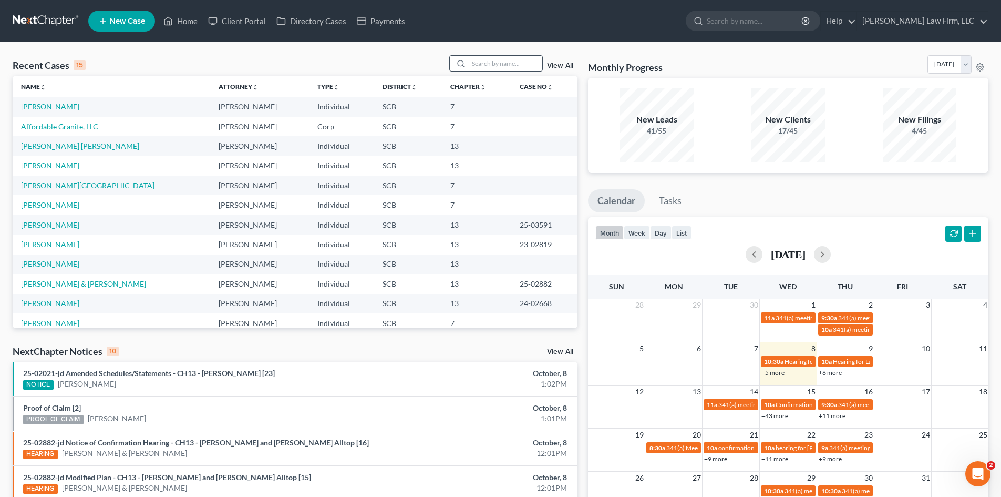
click at [469, 64] on div at bounding box center [459, 63] width 19 height 15
click at [478, 65] on input "search" at bounding box center [506, 63] width 74 height 15
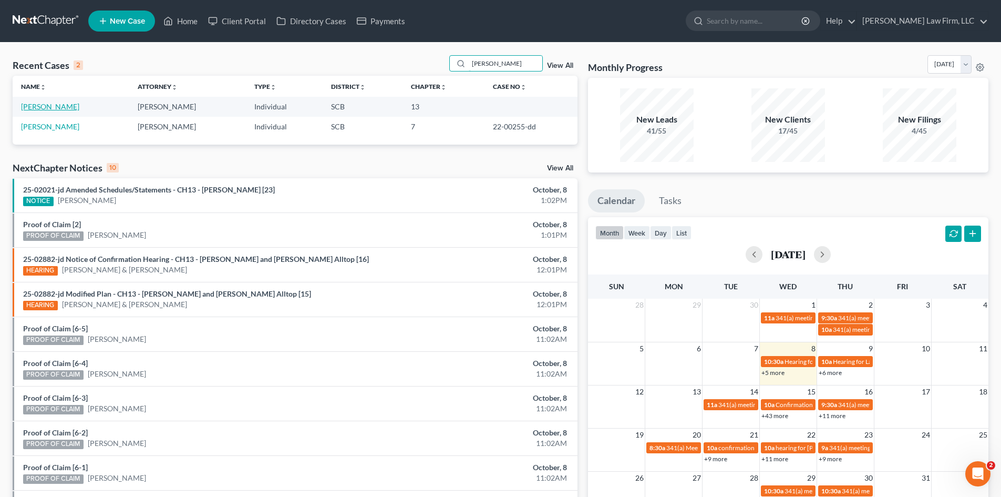
type input "[PERSON_NAME]"
click at [50, 109] on link "[PERSON_NAME]" at bounding box center [50, 106] width 58 height 9
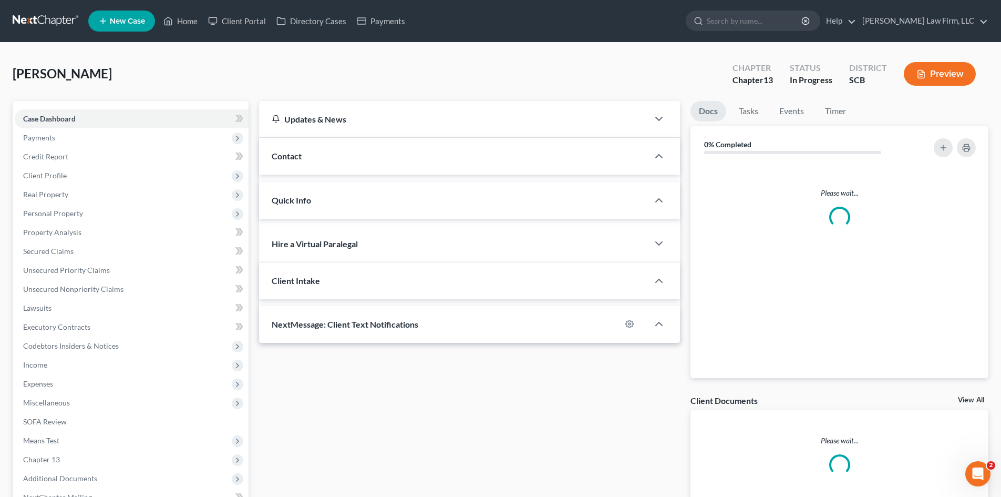
select select "0"
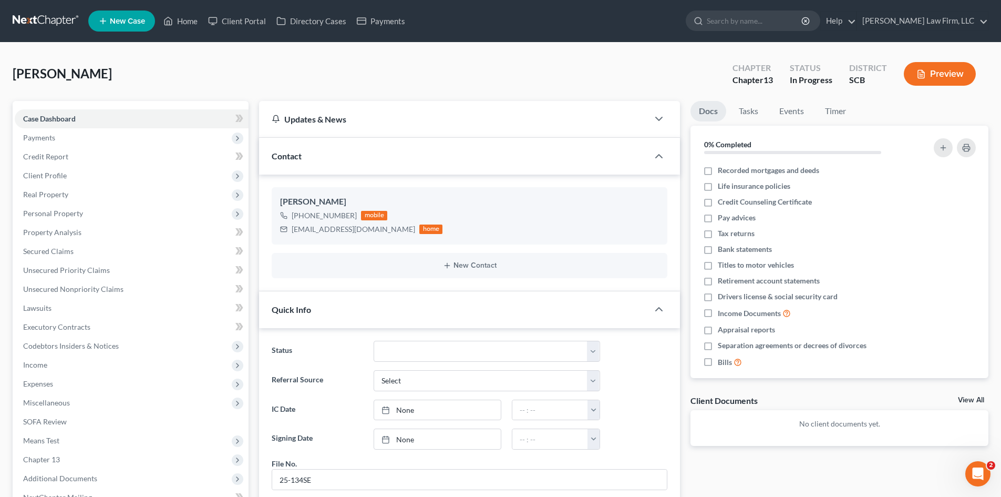
scroll to position [429, 0]
